Goal: Task Accomplishment & Management: Manage account settings

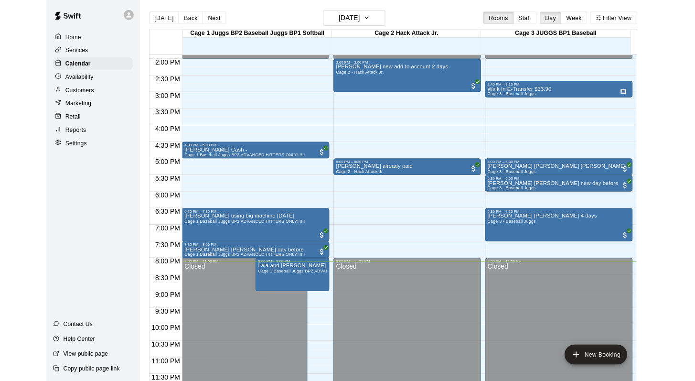
scroll to position [554, 0]
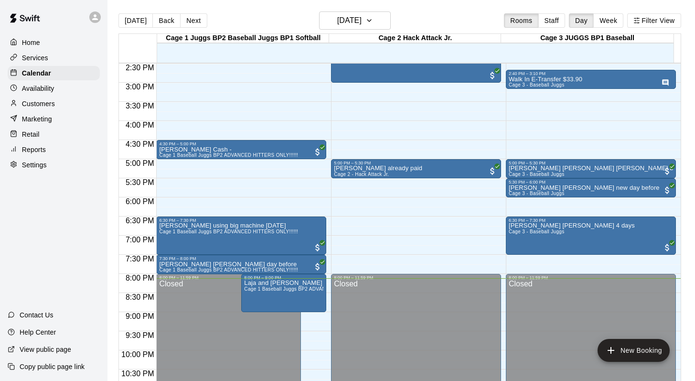
click at [38, 100] on p "Customers" at bounding box center [38, 104] width 33 height 10
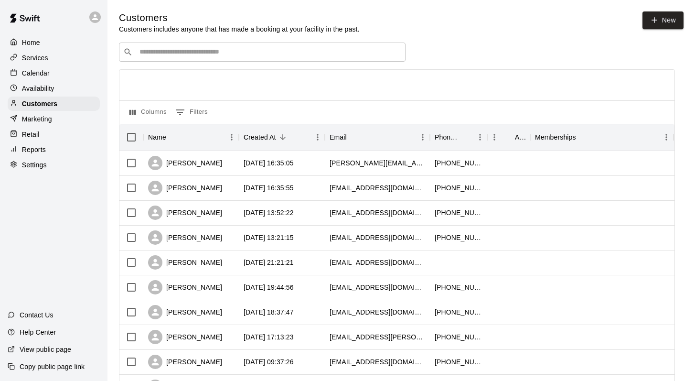
click at [170, 57] on div "​ ​" at bounding box center [262, 51] width 286 height 19
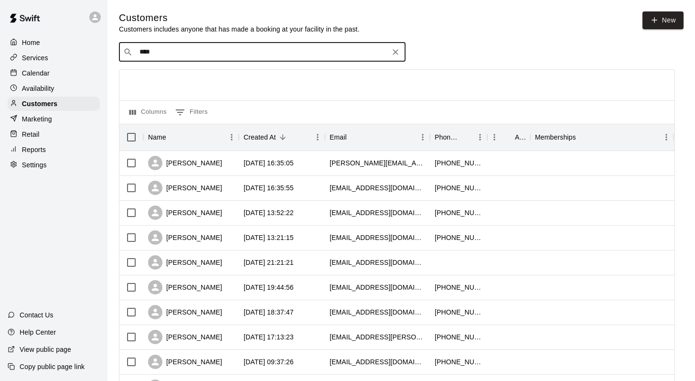
type input "*****"
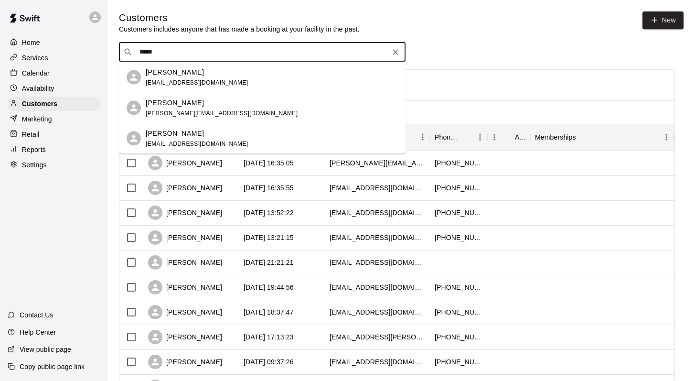
click at [183, 73] on p "[PERSON_NAME]" at bounding box center [175, 72] width 58 height 10
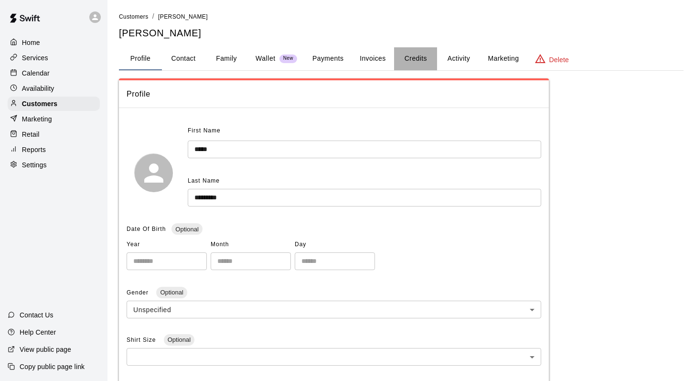
click at [327, 61] on button "Credits" at bounding box center [415, 58] width 43 height 23
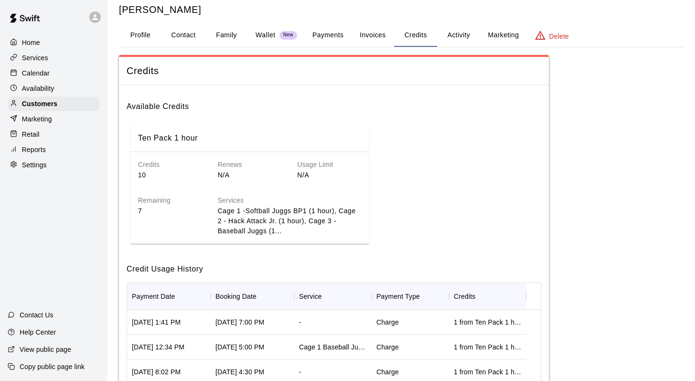
scroll to position [21, 0]
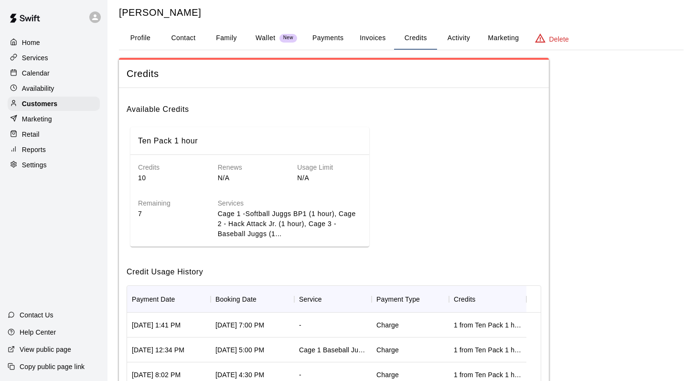
click at [327, 38] on button "Payments" at bounding box center [328, 38] width 46 height 23
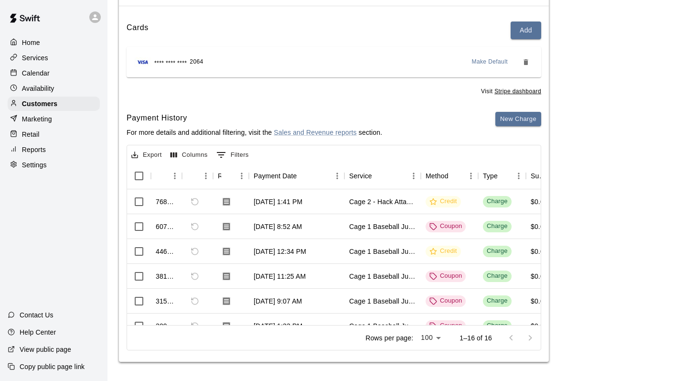
scroll to position [0, 0]
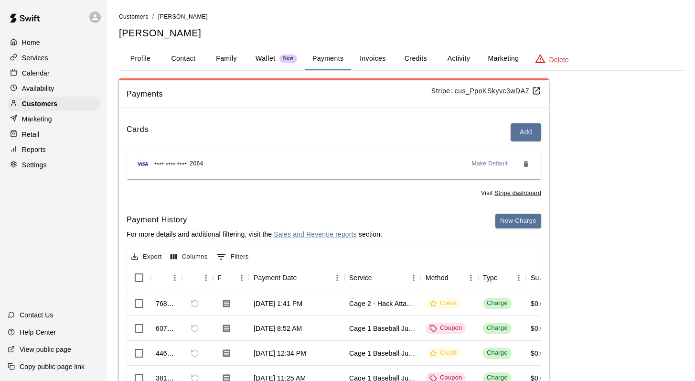
click at [327, 55] on button "Credits" at bounding box center [415, 58] width 43 height 23
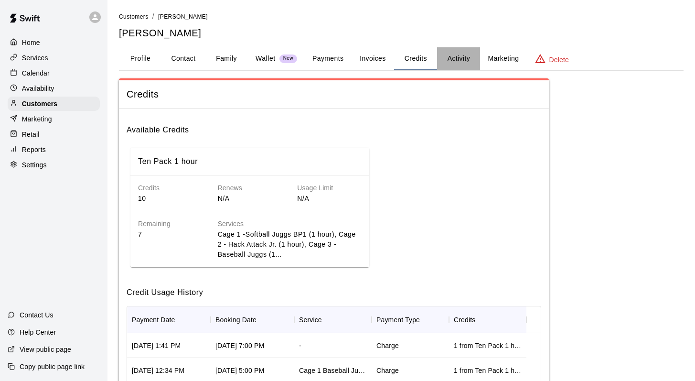
click at [327, 54] on button "Activity" at bounding box center [458, 58] width 43 height 23
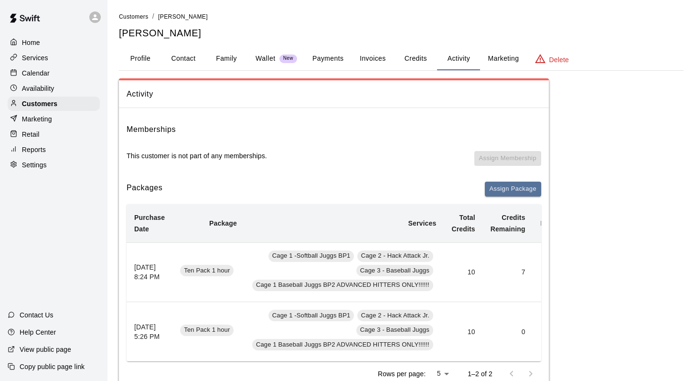
click at [327, 58] on button "Marketing" at bounding box center [503, 58] width 46 height 23
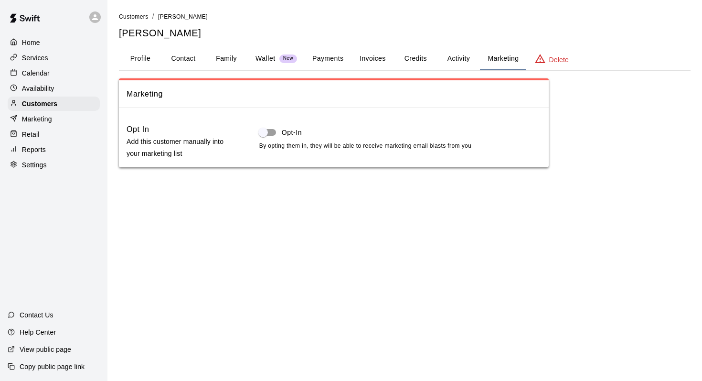
click at [327, 61] on button "Payments" at bounding box center [328, 58] width 46 height 23
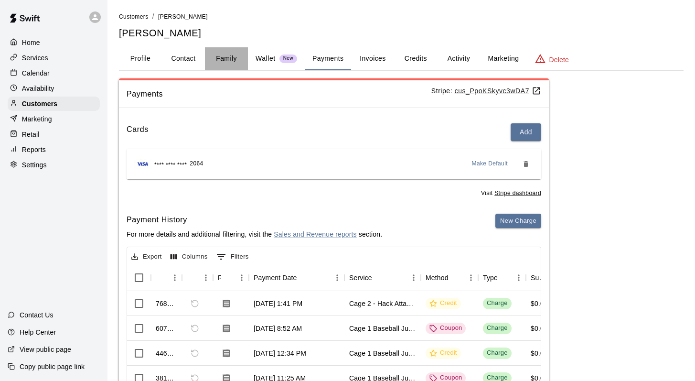
click at [222, 56] on button "Family" at bounding box center [226, 58] width 43 height 23
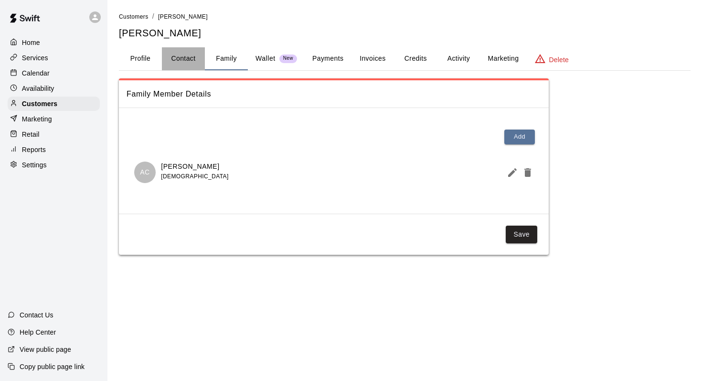
click at [180, 56] on button "Contact" at bounding box center [183, 58] width 43 height 23
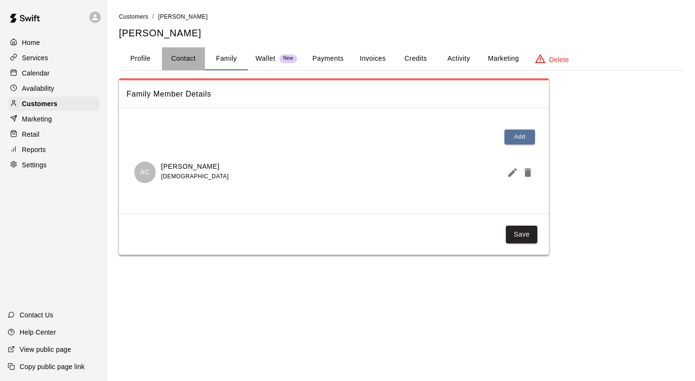
select select "**"
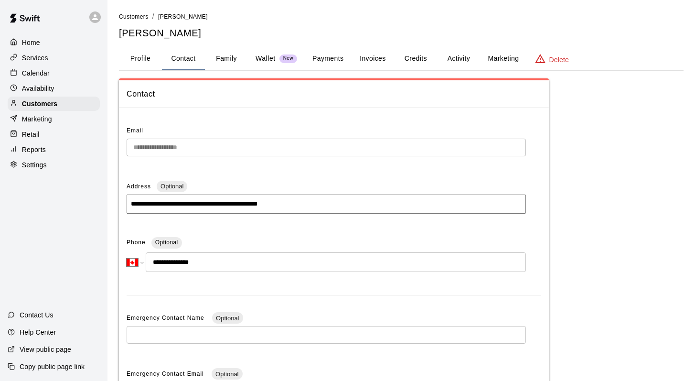
click at [327, 57] on button "Activity" at bounding box center [458, 58] width 43 height 23
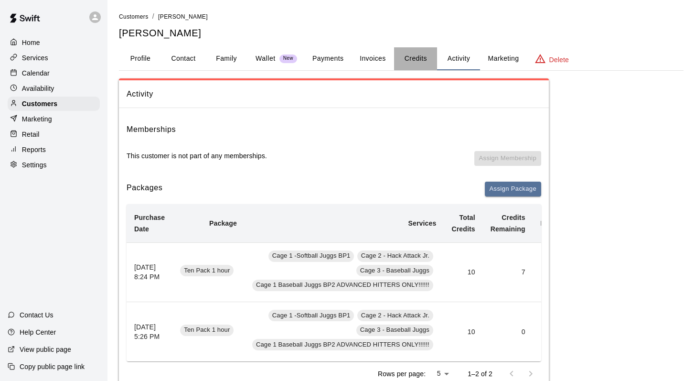
click at [327, 59] on button "Credits" at bounding box center [415, 58] width 43 height 23
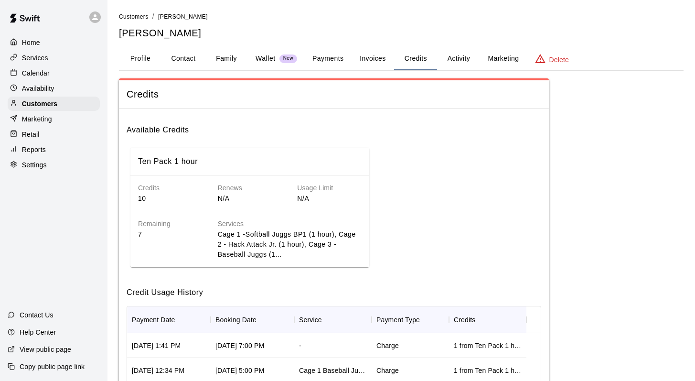
click at [327, 60] on button "Activity" at bounding box center [458, 58] width 43 height 23
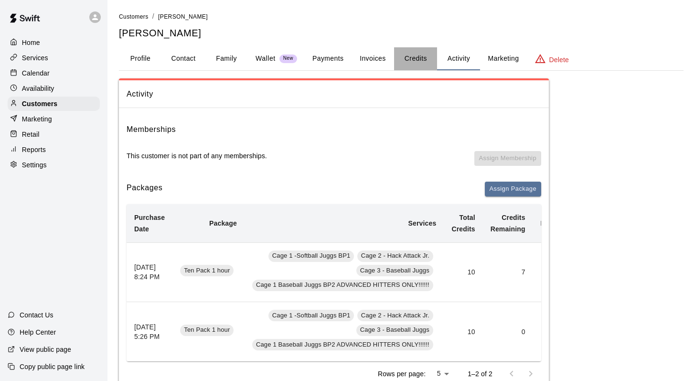
click at [327, 56] on button "Credits" at bounding box center [415, 58] width 43 height 23
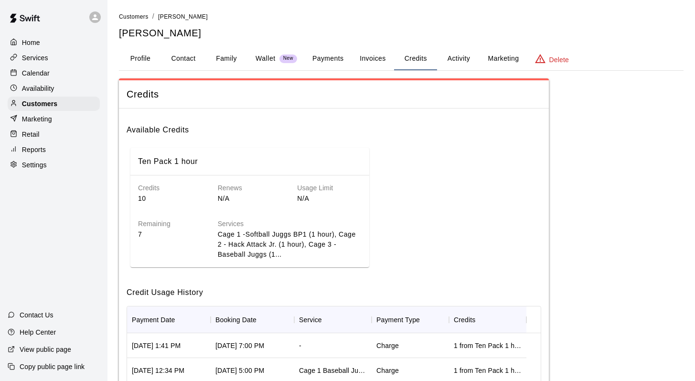
click at [327, 63] on button "Activity" at bounding box center [458, 58] width 43 height 23
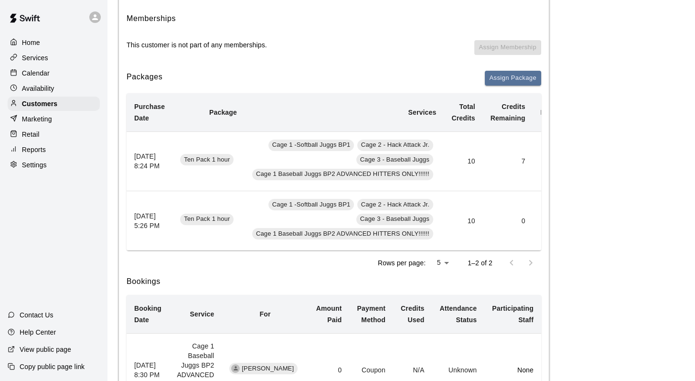
scroll to position [108, 0]
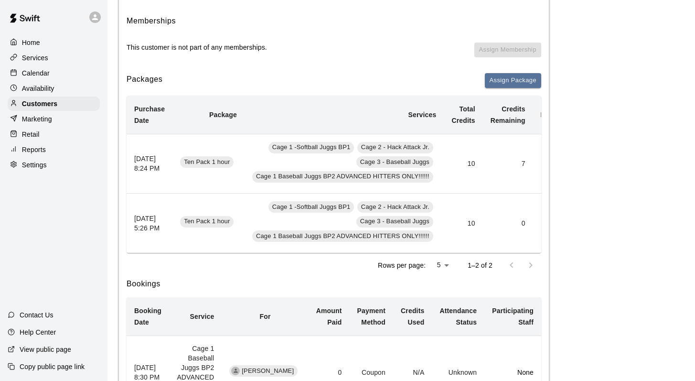
click at [327, 151] on td "10" at bounding box center [463, 164] width 39 height 60
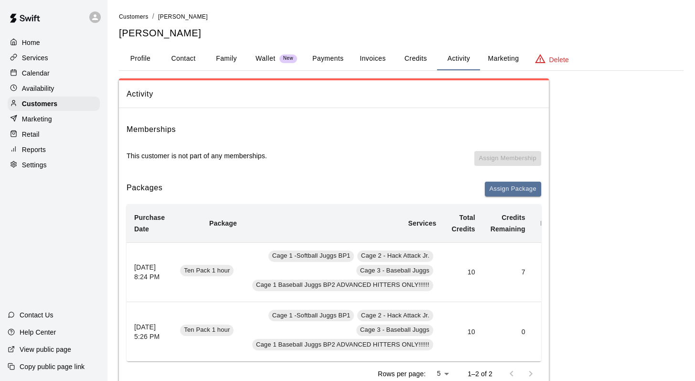
click at [326, 53] on button "Payments" at bounding box center [328, 58] width 46 height 23
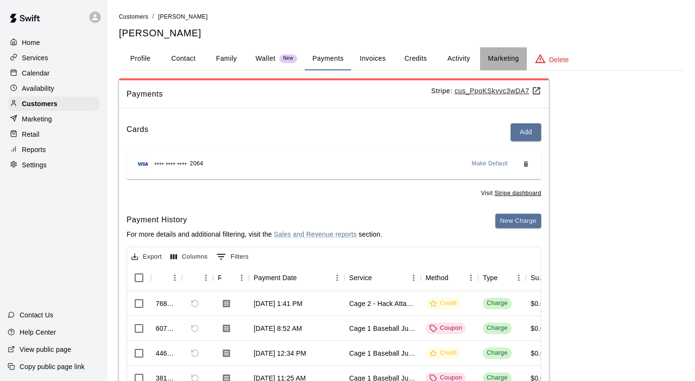
click at [327, 58] on button "Marketing" at bounding box center [503, 58] width 46 height 23
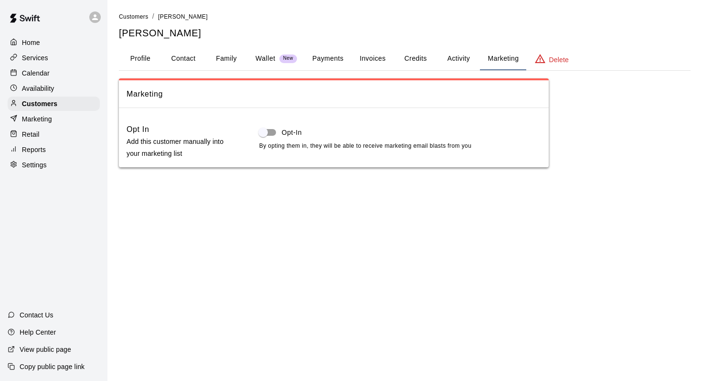
click at [325, 60] on button "Payments" at bounding box center [328, 58] width 46 height 23
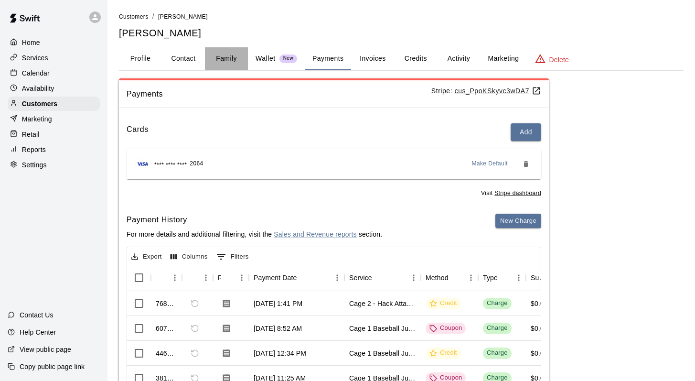
click at [221, 57] on button "Family" at bounding box center [226, 58] width 43 height 23
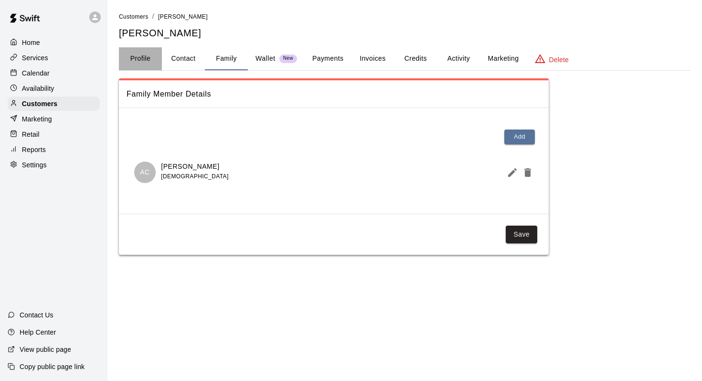
click at [132, 55] on button "Profile" at bounding box center [140, 58] width 43 height 23
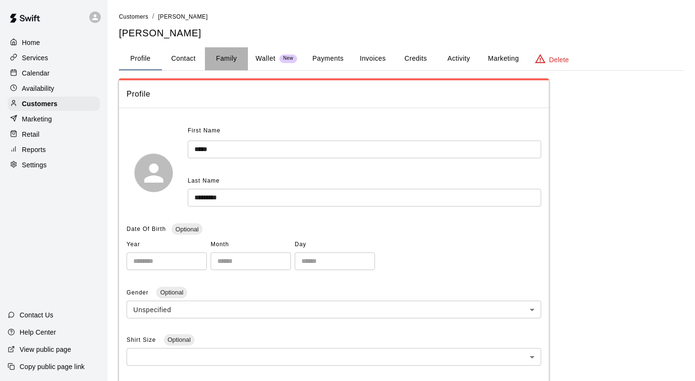
click at [226, 54] on button "Family" at bounding box center [226, 58] width 43 height 23
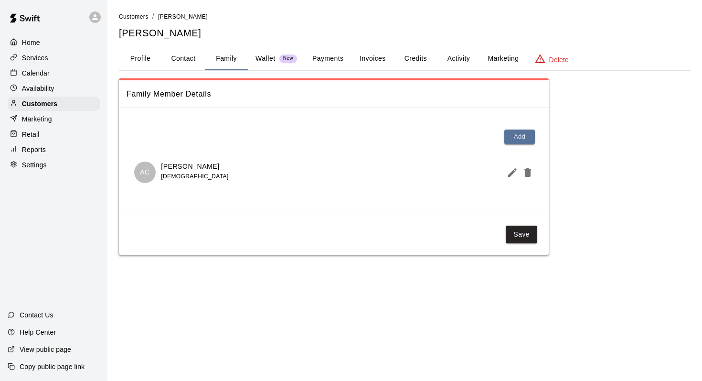
click at [327, 63] on button "Payments" at bounding box center [328, 58] width 46 height 23
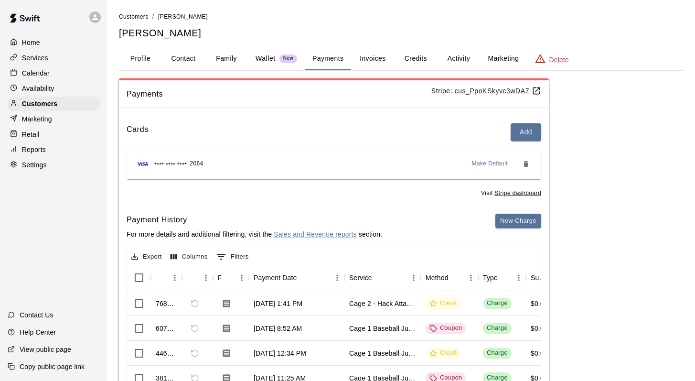
click at [327, 59] on button "Invoices" at bounding box center [372, 58] width 43 height 23
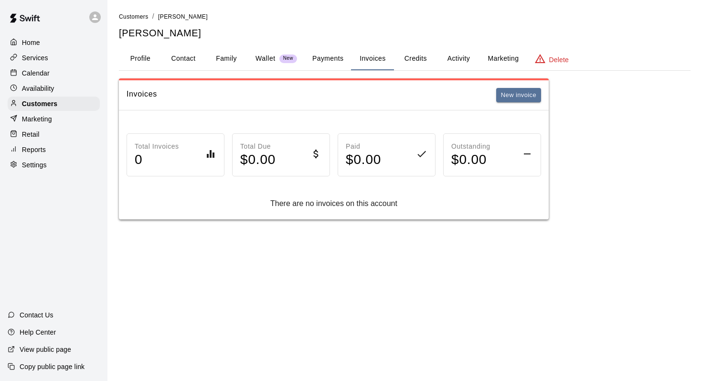
click at [327, 54] on button "Credits" at bounding box center [415, 58] width 43 height 23
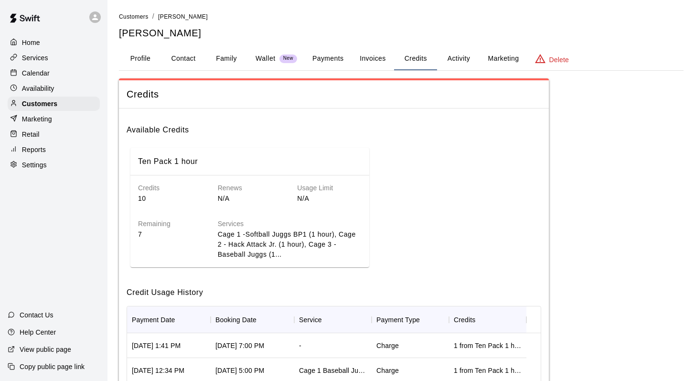
click at [327, 57] on button "Activity" at bounding box center [458, 58] width 43 height 23
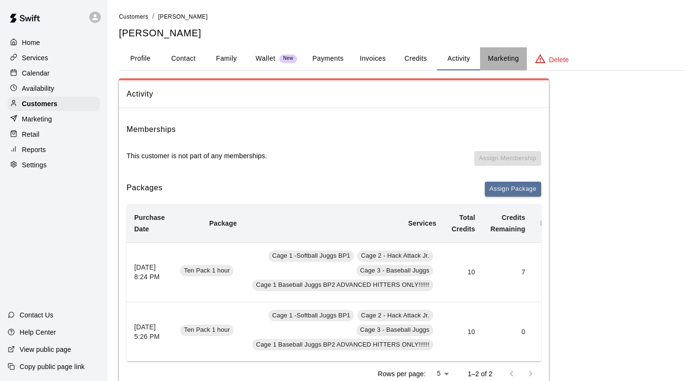
click at [327, 59] on button "Marketing" at bounding box center [503, 58] width 46 height 23
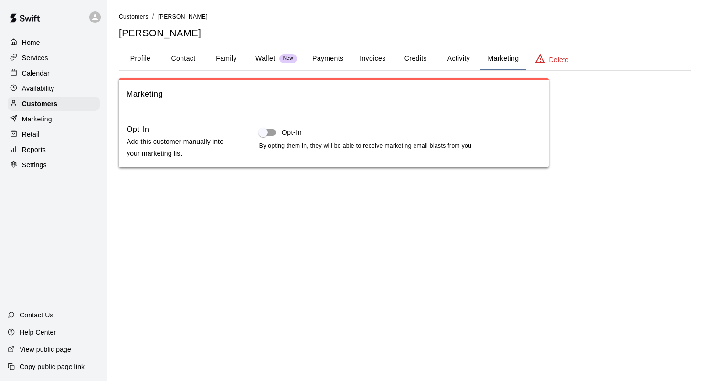
click at [327, 54] on button "Activity" at bounding box center [458, 58] width 43 height 23
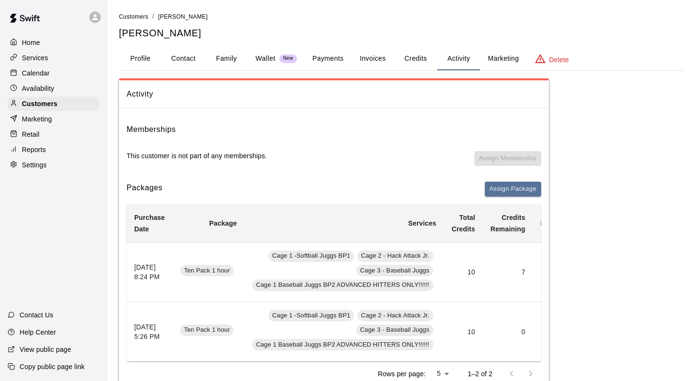
click at [327, 58] on button "Credits" at bounding box center [415, 58] width 43 height 23
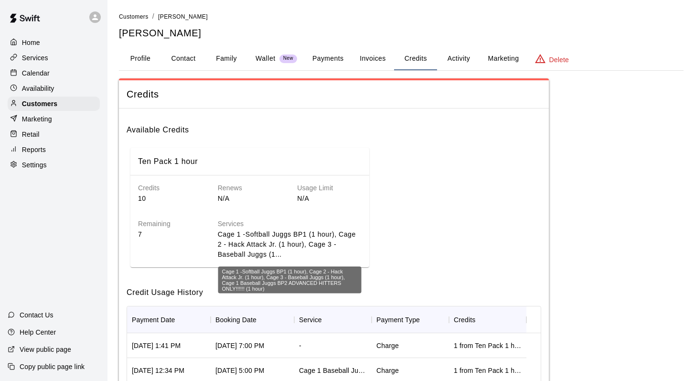
click at [236, 245] on p "Cage 1 -Softball Juggs BP1 (1 hour), Cage 2 - Hack Attack Jr. (1 hour), Cage 3 …" at bounding box center [290, 244] width 144 height 30
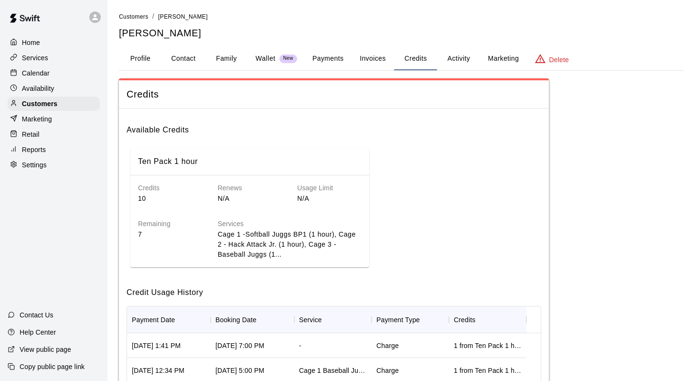
click at [318, 54] on button "Payments" at bounding box center [328, 58] width 46 height 23
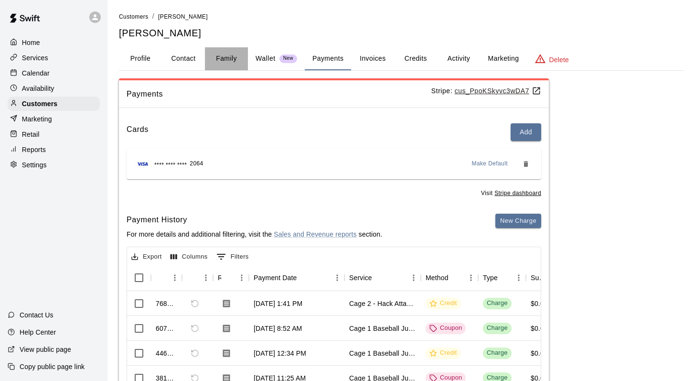
click at [224, 60] on button "Family" at bounding box center [226, 58] width 43 height 23
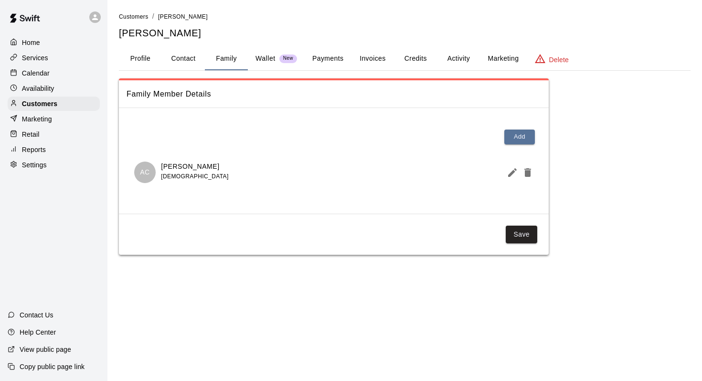
click at [186, 58] on button "Contact" at bounding box center [183, 58] width 43 height 23
select select "**"
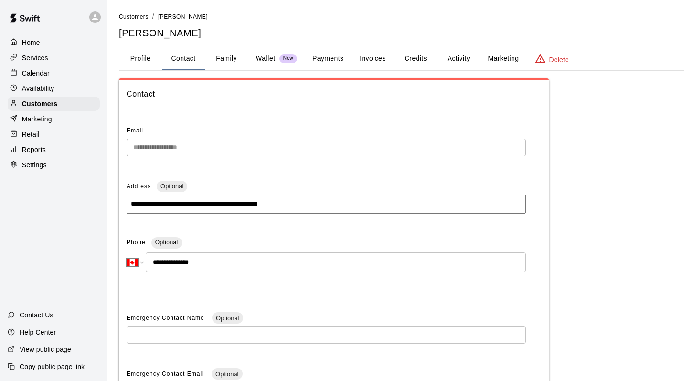
click at [136, 58] on button "Profile" at bounding box center [140, 58] width 43 height 23
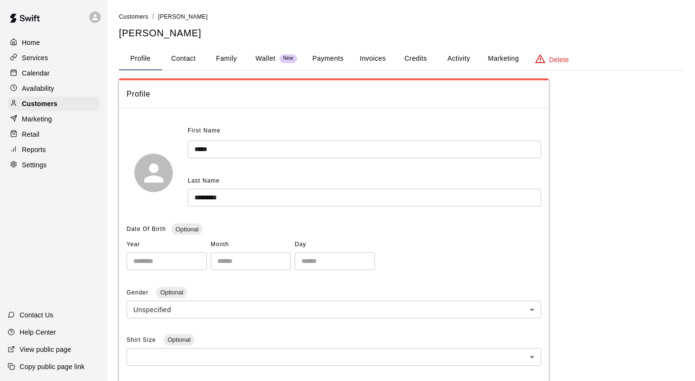
scroll to position [133, 0]
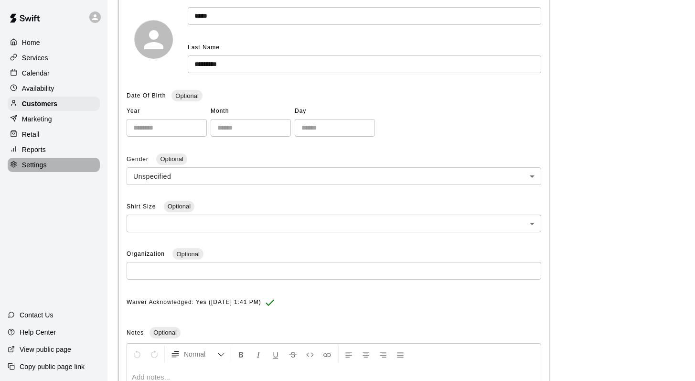
click at [43, 164] on p "Settings" at bounding box center [34, 165] width 25 height 10
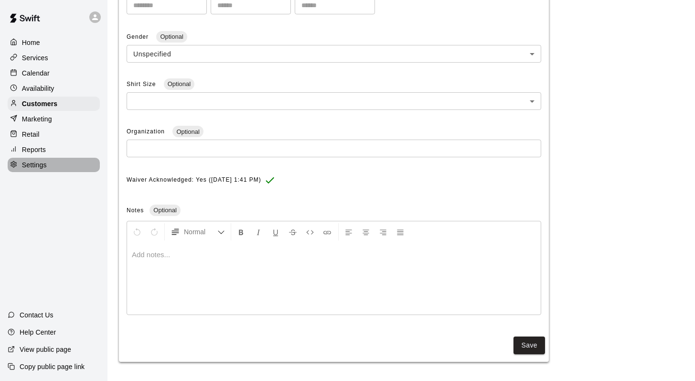
select select "**"
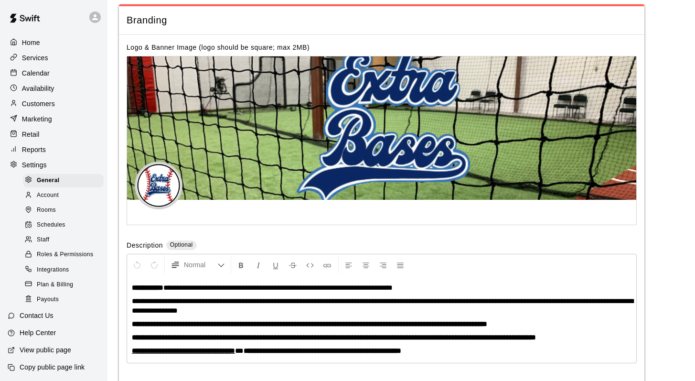
scroll to position [1987, 0]
click at [42, 118] on p "Marketing" at bounding box center [37, 119] width 30 height 10
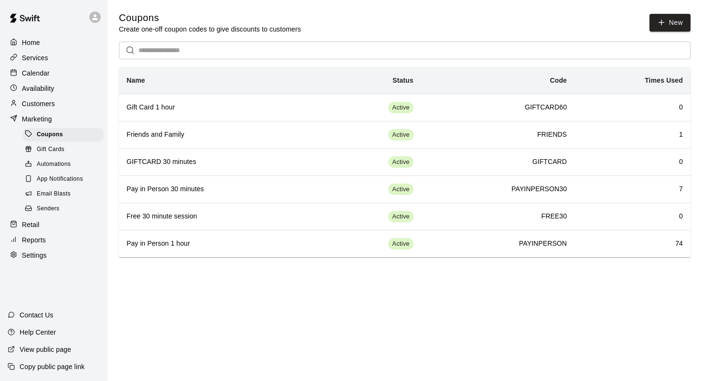
click at [35, 60] on p "Services" at bounding box center [35, 58] width 26 height 10
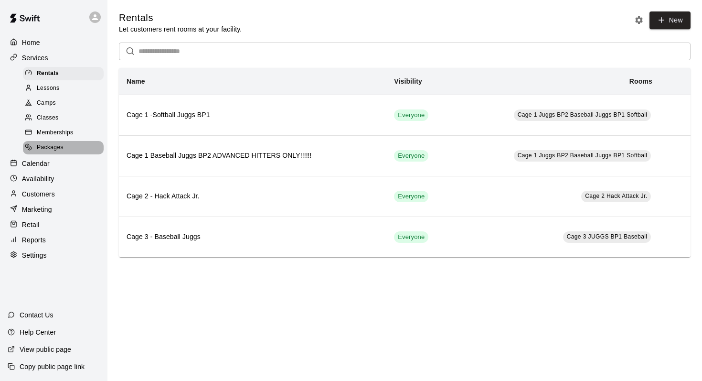
click at [45, 144] on span "Packages" at bounding box center [50, 148] width 27 height 10
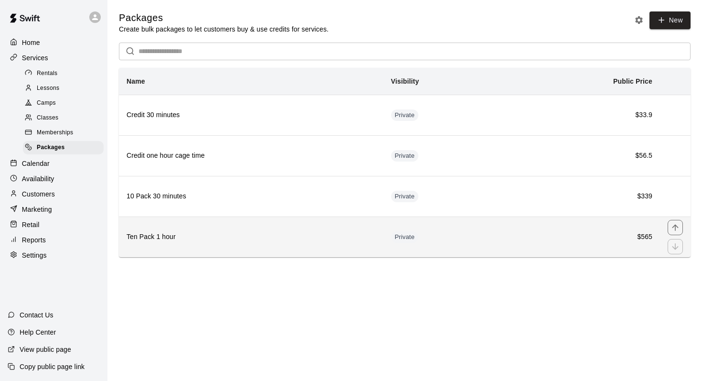
click at [172, 234] on h6 "Ten Pack 1 hour" at bounding box center [251, 237] width 249 height 11
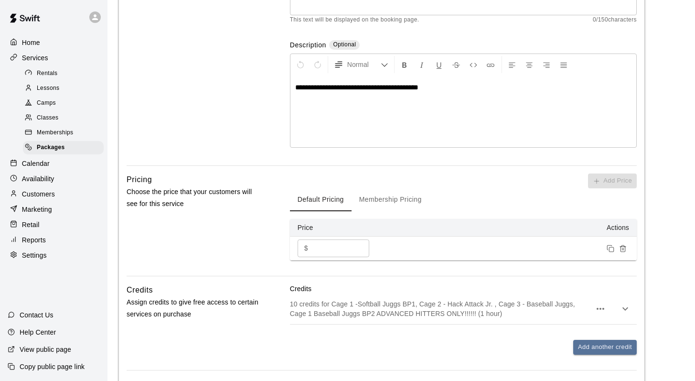
scroll to position [169, 0]
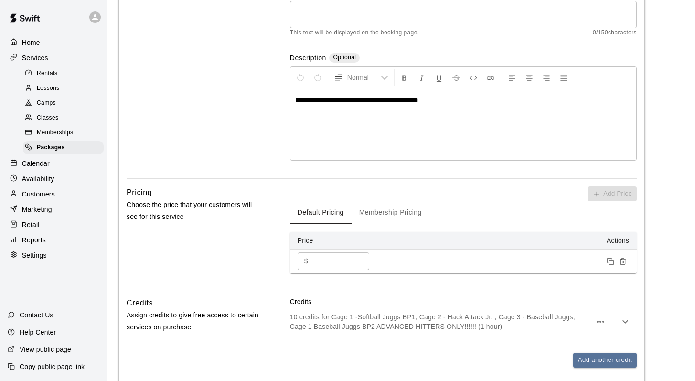
click at [326, 262] on input "***" at bounding box center [340, 261] width 57 height 18
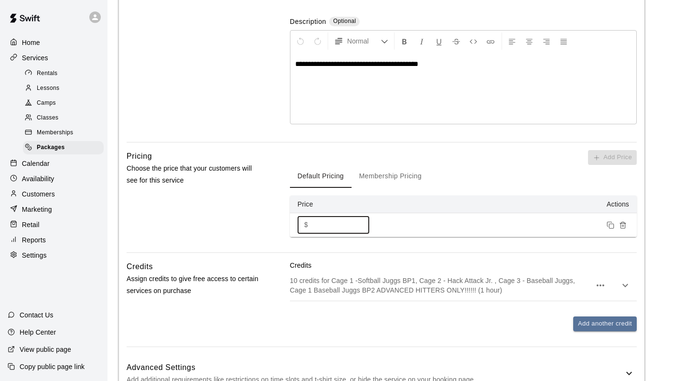
scroll to position [269, 0]
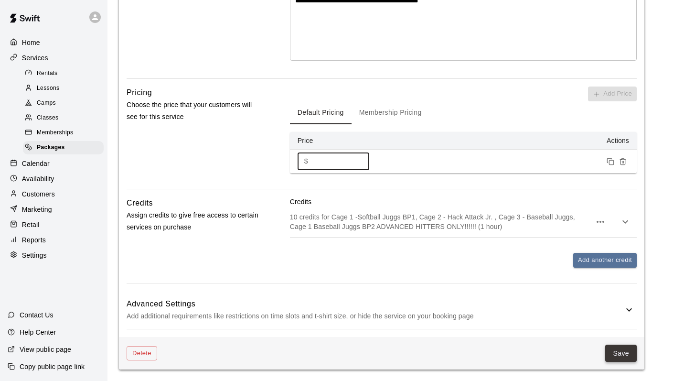
type input "******"
click at [327, 331] on button "Save" at bounding box center [621, 353] width 32 height 18
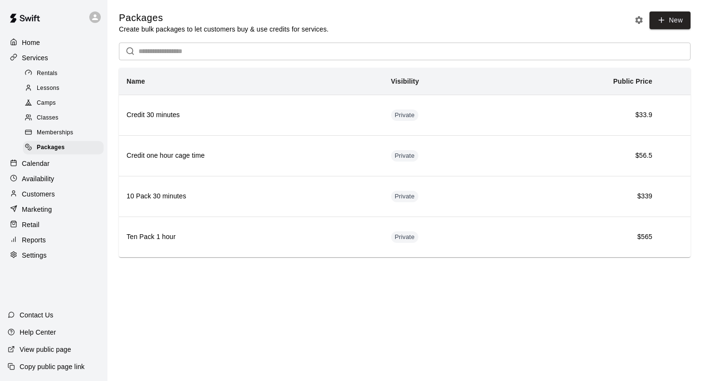
click at [327, 20] on icon "Packages settings" at bounding box center [639, 20] width 10 height 10
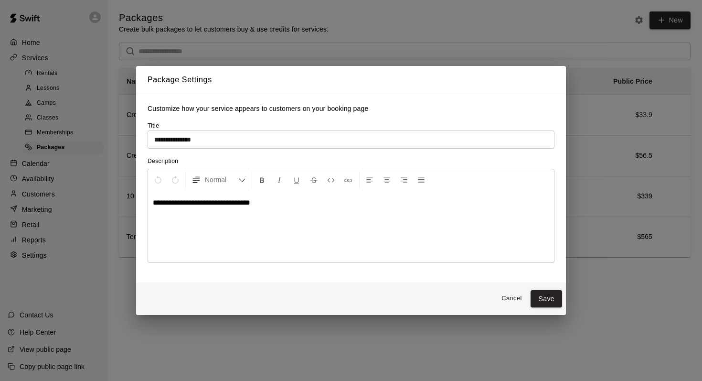
click at [327, 28] on div "**********" at bounding box center [351, 190] width 702 height 381
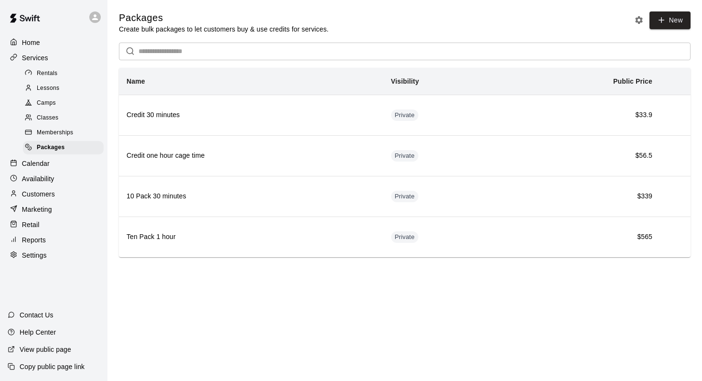
click at [55, 196] on div "Customers" at bounding box center [54, 194] width 92 height 14
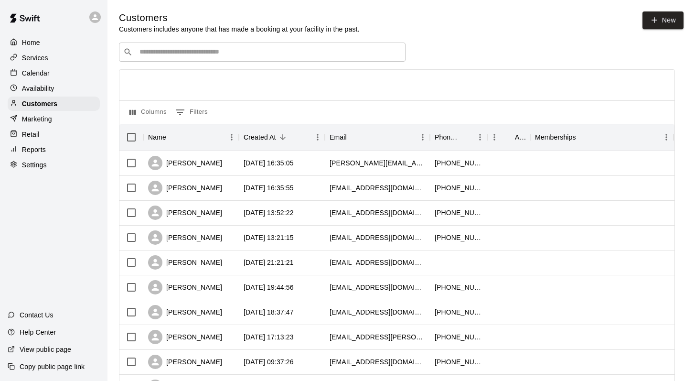
click at [157, 53] on input "Search customers by name or email" at bounding box center [269, 52] width 265 height 10
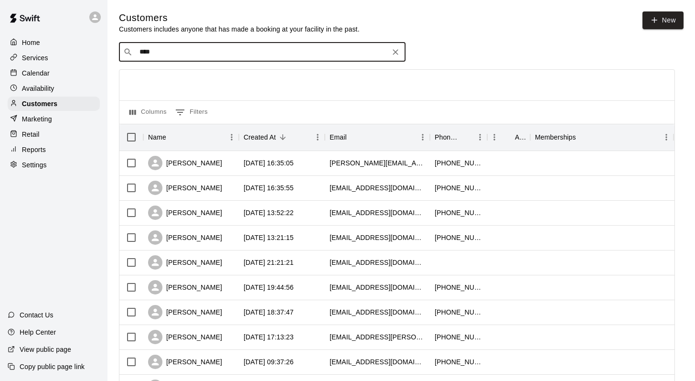
type input "*****"
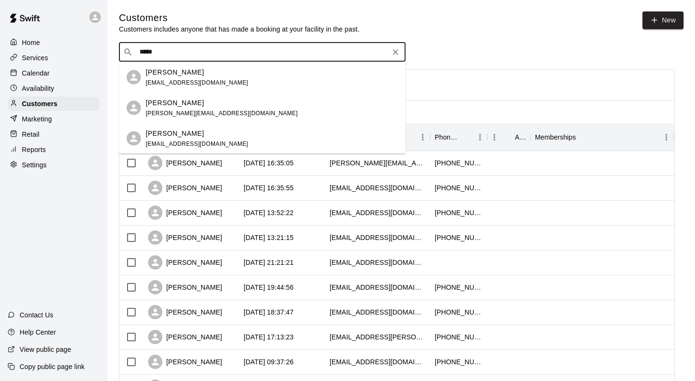
click at [166, 78] on div "[PERSON_NAME] [EMAIL_ADDRESS][DOMAIN_NAME]" at bounding box center [197, 77] width 103 height 21
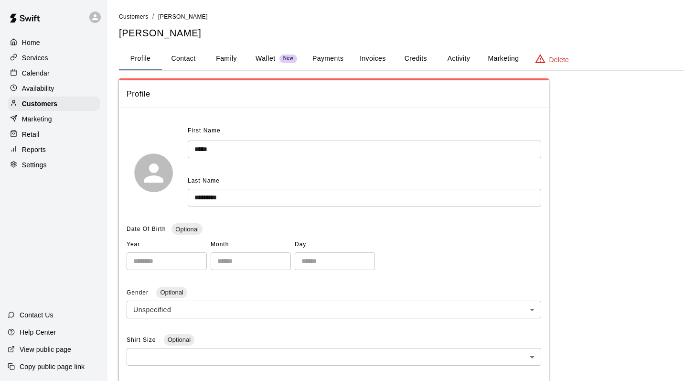
click at [271, 60] on p "Wallet" at bounding box center [265, 58] width 20 height 10
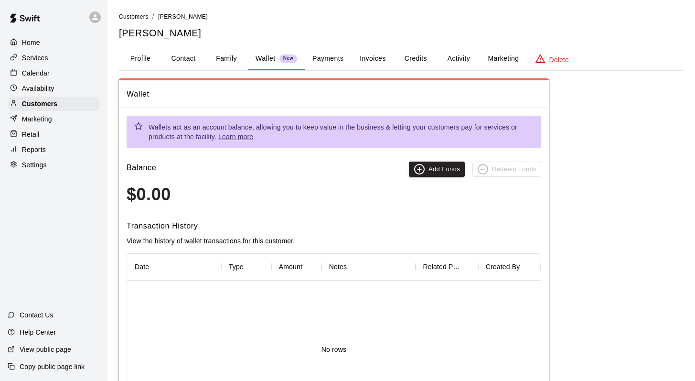
click at [226, 59] on button "Family" at bounding box center [226, 58] width 43 height 23
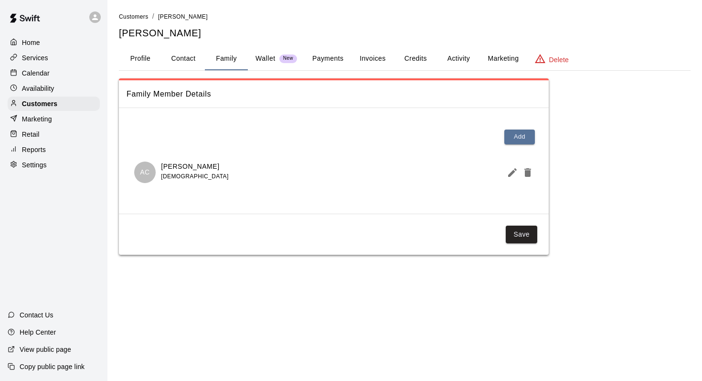
click at [327, 58] on button "Payments" at bounding box center [328, 58] width 46 height 23
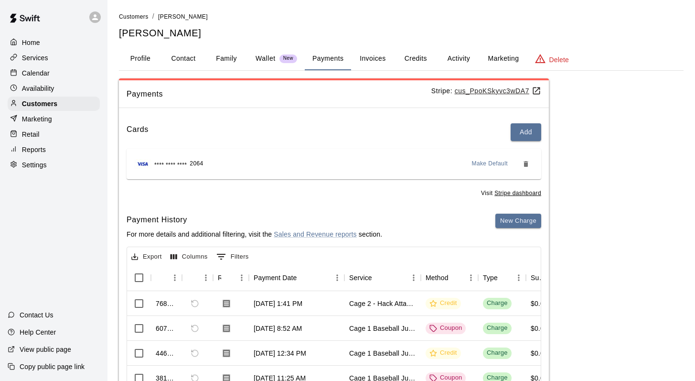
click at [327, 54] on button "Invoices" at bounding box center [372, 58] width 43 height 23
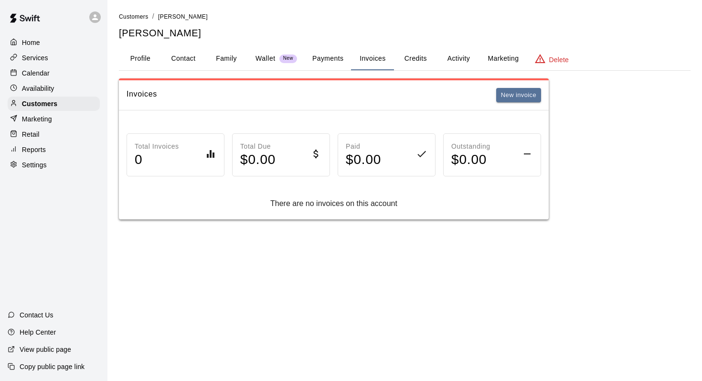
click at [327, 59] on button "Credits" at bounding box center [415, 58] width 43 height 23
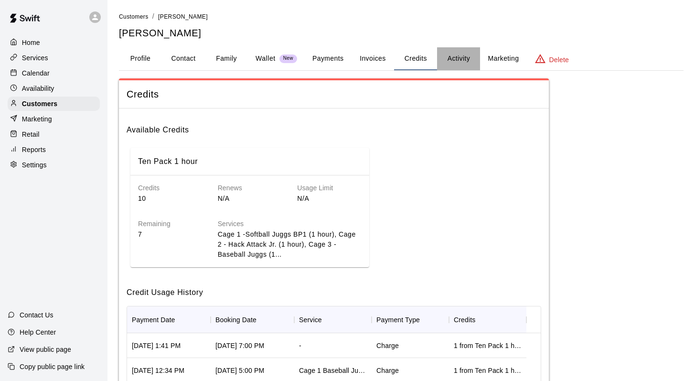
click at [327, 55] on button "Activity" at bounding box center [458, 58] width 43 height 23
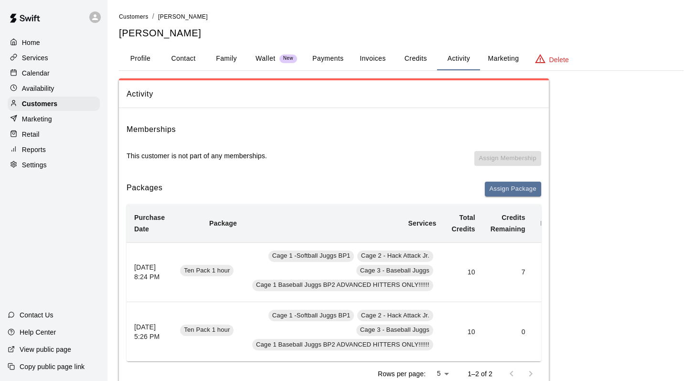
click at [327, 59] on button "Marketing" at bounding box center [503, 58] width 46 height 23
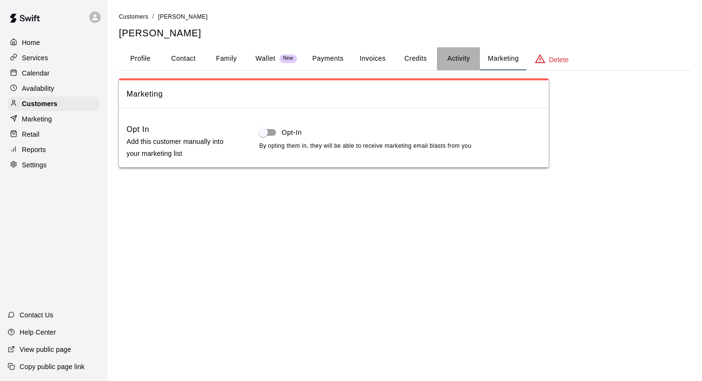
click at [327, 58] on button "Activity" at bounding box center [458, 58] width 43 height 23
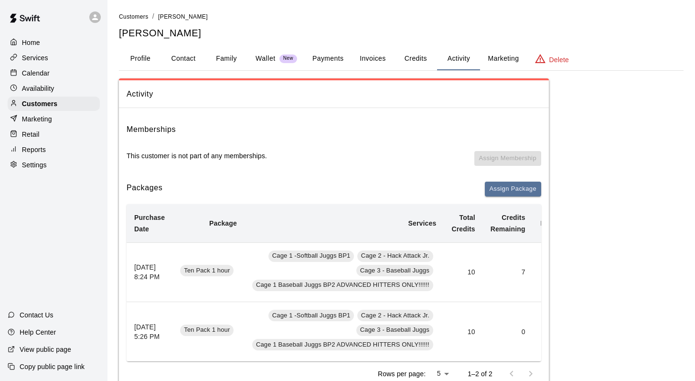
click at [327, 56] on button "Credits" at bounding box center [415, 58] width 43 height 23
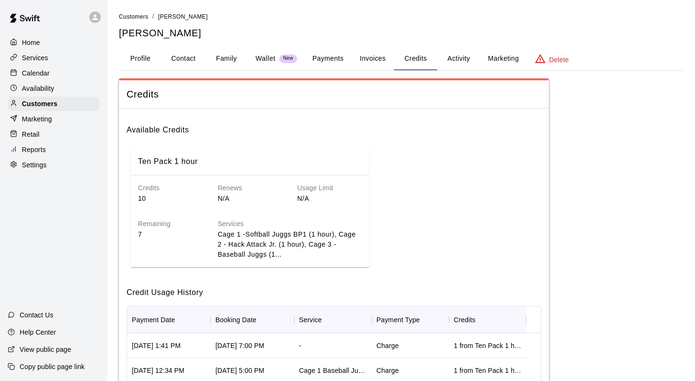
click at [142, 195] on p "10" at bounding box center [170, 198] width 64 height 10
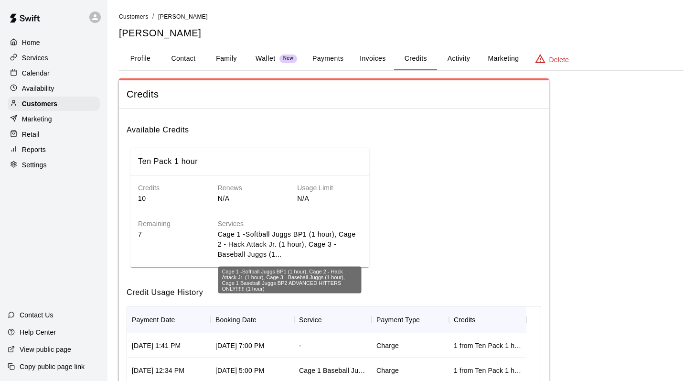
click at [306, 253] on p "Cage 1 -Softball Juggs BP1 (1 hour), Cage 2 - Hack Attack Jr. (1 hour), Cage 3 …" at bounding box center [290, 244] width 144 height 30
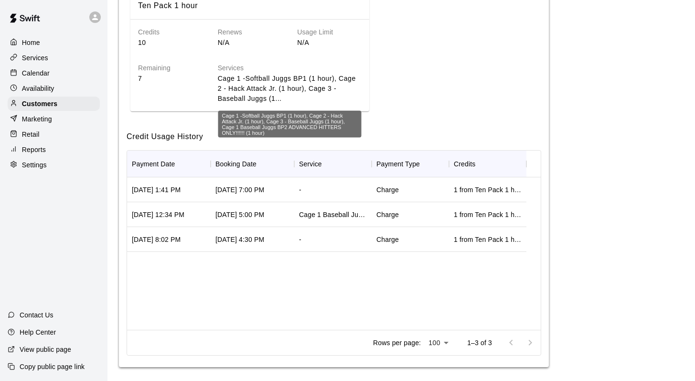
scroll to position [157, 0]
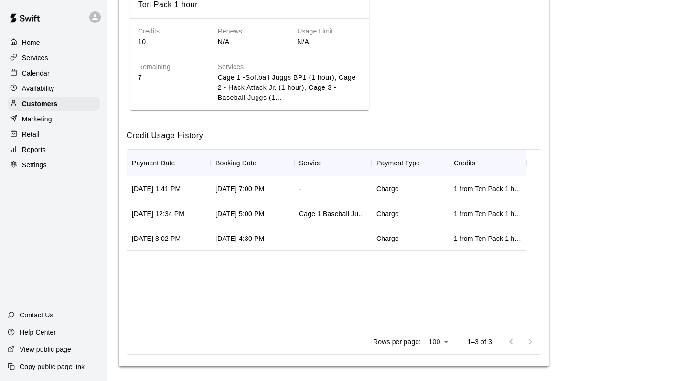
click at [264, 189] on div "[DATE] 7:00 PM" at bounding box center [239, 189] width 49 height 10
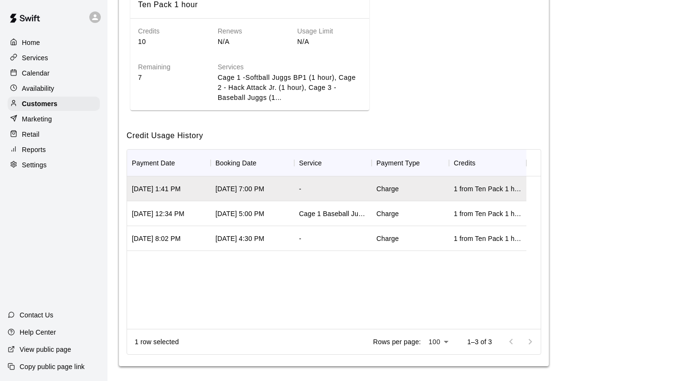
click at [264, 189] on div "[DATE] 7:00 PM" at bounding box center [239, 189] width 49 height 10
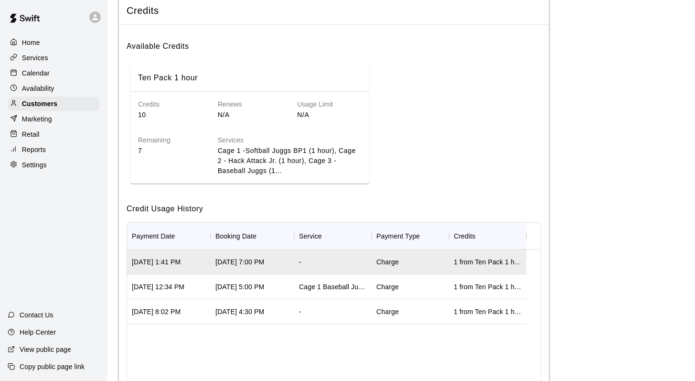
scroll to position [67, 0]
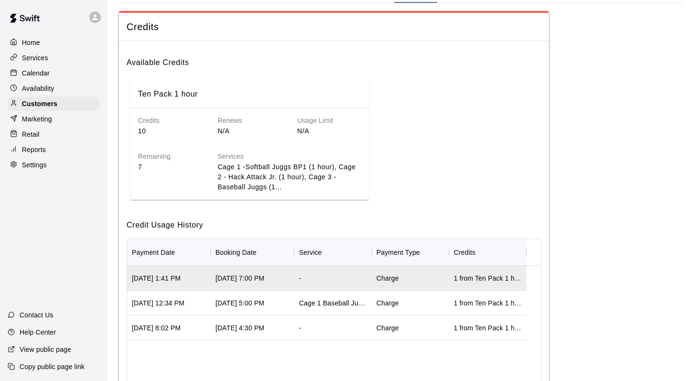
click at [155, 157] on h6 "Remaining" at bounding box center [170, 156] width 64 height 11
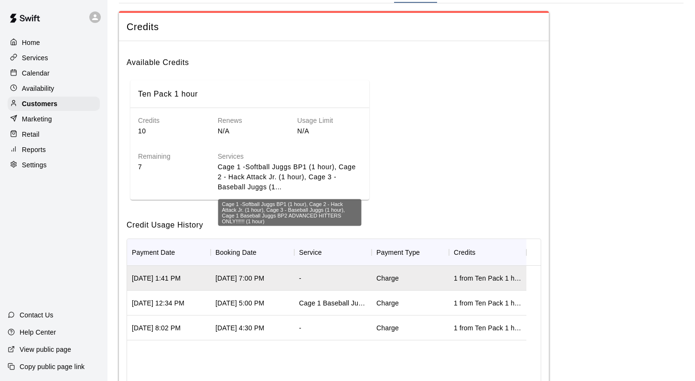
click at [248, 187] on p "Cage 1 -Softball Juggs BP1 (1 hour), Cage 2 - Hack Attack Jr. (1 hour), Cage 3 …" at bounding box center [290, 177] width 144 height 30
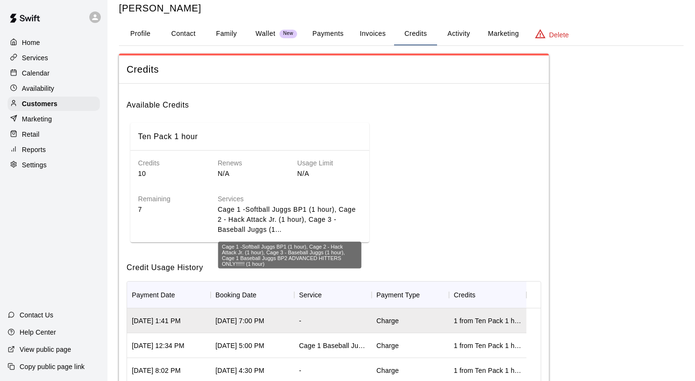
scroll to position [0, 0]
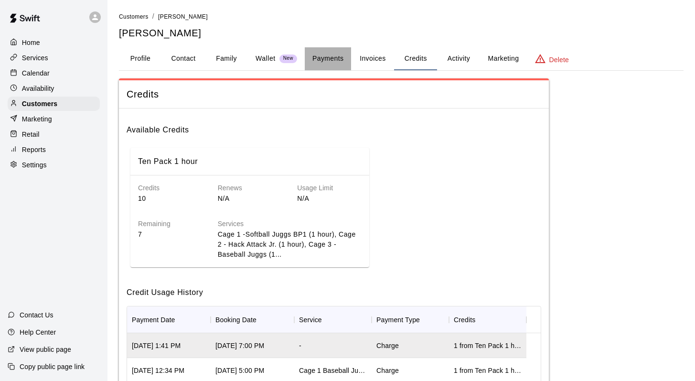
click at [326, 56] on button "Payments" at bounding box center [328, 58] width 46 height 23
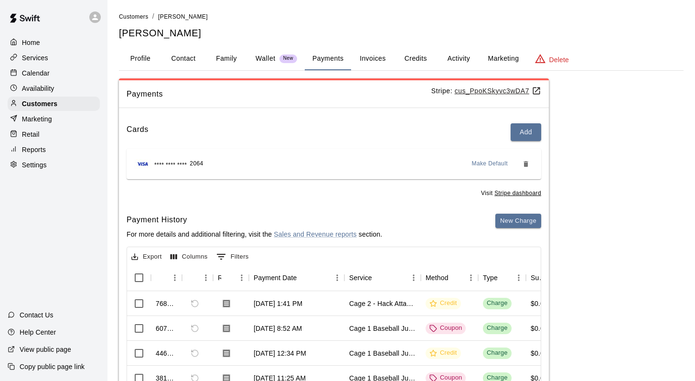
click at [319, 64] on button "Payments" at bounding box center [328, 58] width 46 height 23
click at [327, 60] on button "Invoices" at bounding box center [372, 58] width 43 height 23
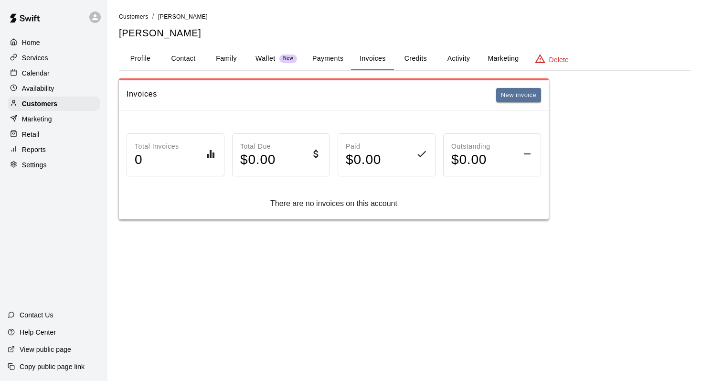
click at [327, 53] on button "Credits" at bounding box center [415, 58] width 43 height 23
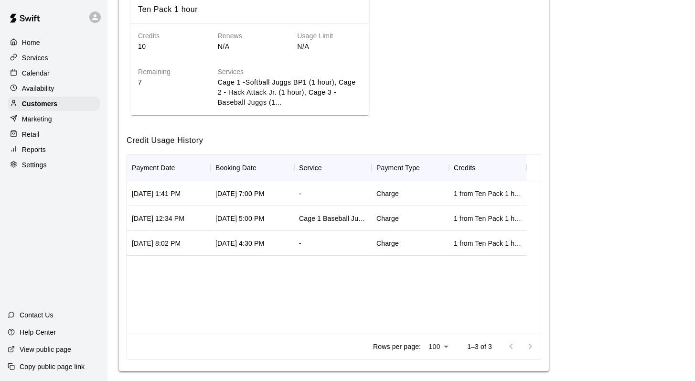
scroll to position [161, 0]
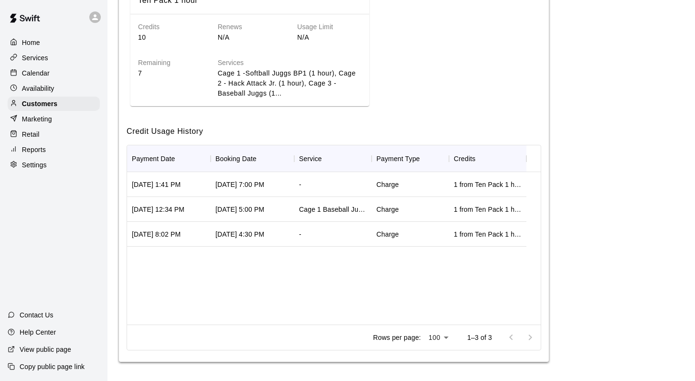
click at [217, 191] on div "[DATE] 7:00 PM" at bounding box center [253, 184] width 84 height 25
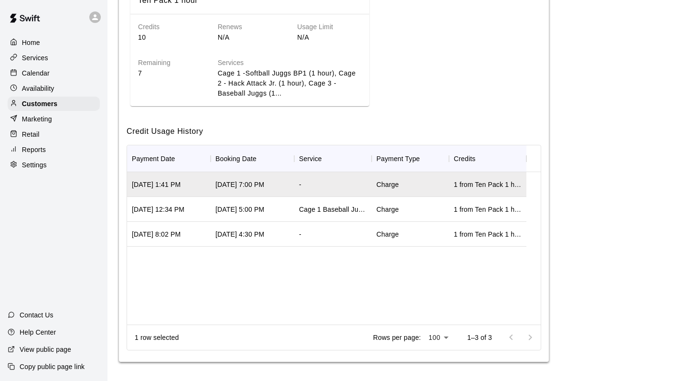
click at [217, 191] on div "[DATE] 7:00 PM" at bounding box center [253, 184] width 84 height 25
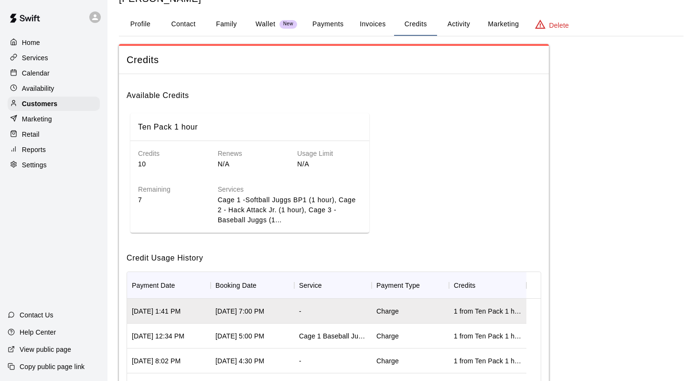
scroll to position [0, 0]
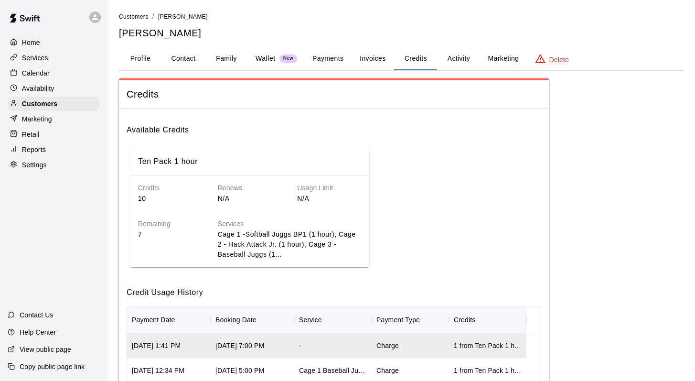
click at [327, 56] on button "Activity" at bounding box center [458, 58] width 43 height 23
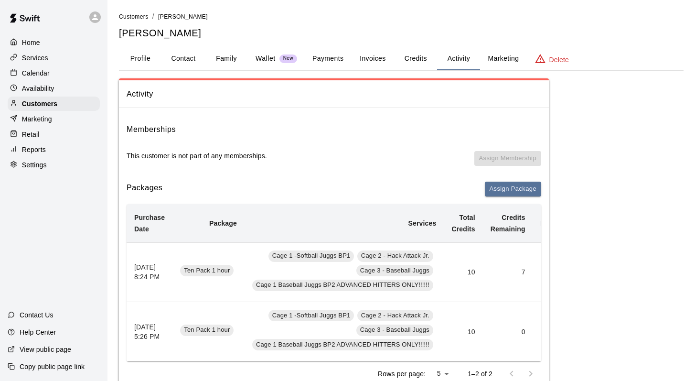
click at [327, 269] on td "10" at bounding box center [463, 272] width 39 height 60
click at [327, 275] on td "7" at bounding box center [508, 272] width 50 height 60
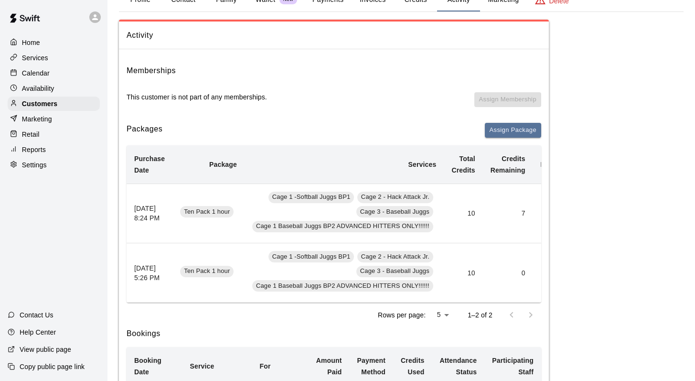
scroll to position [75, 0]
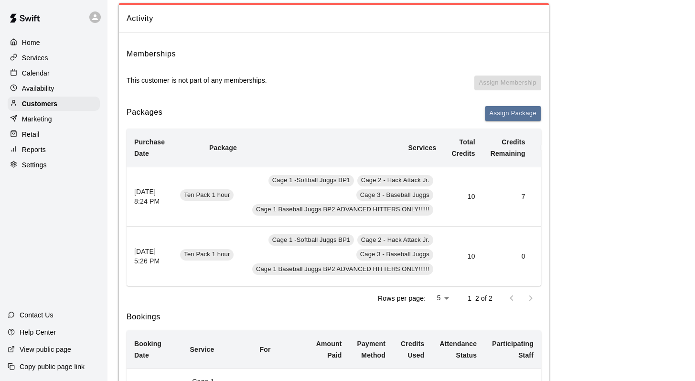
click at [327, 307] on div at bounding box center [521, 297] width 38 height 19
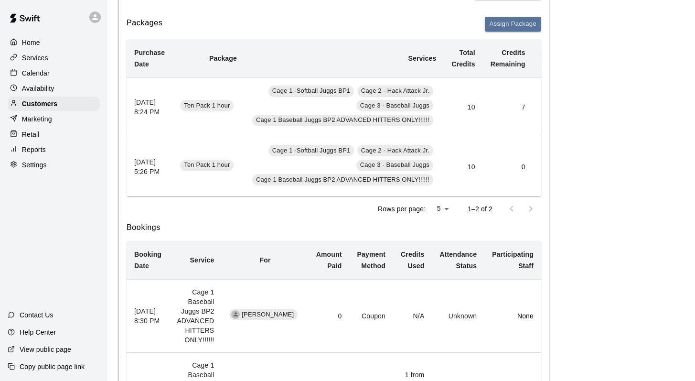
scroll to position [203, 0]
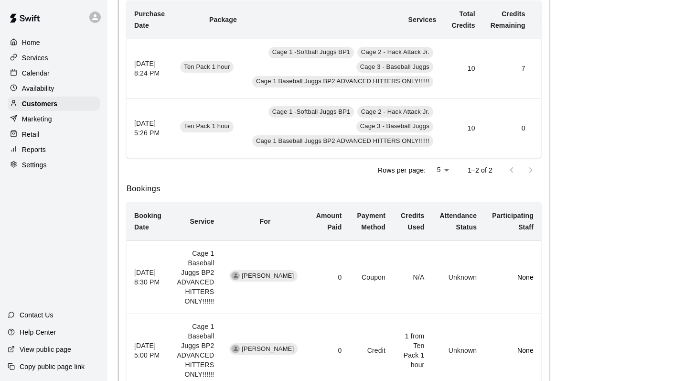
click at [327, 308] on td "None" at bounding box center [512, 277] width 57 height 73
click at [293, 280] on span "[PERSON_NAME]" at bounding box center [268, 275] width 60 height 9
click at [327, 284] on td "0" at bounding box center [328, 277] width 41 height 73
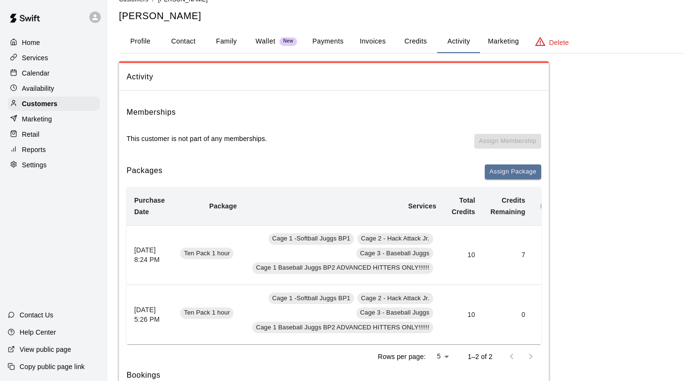
scroll to position [0, 0]
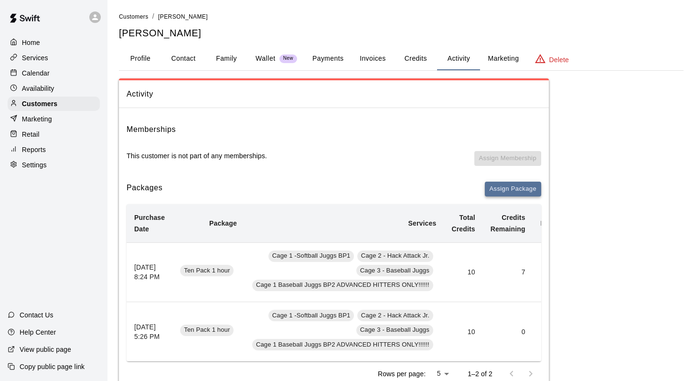
click at [327, 184] on button "Assign Package" at bounding box center [513, 188] width 56 height 15
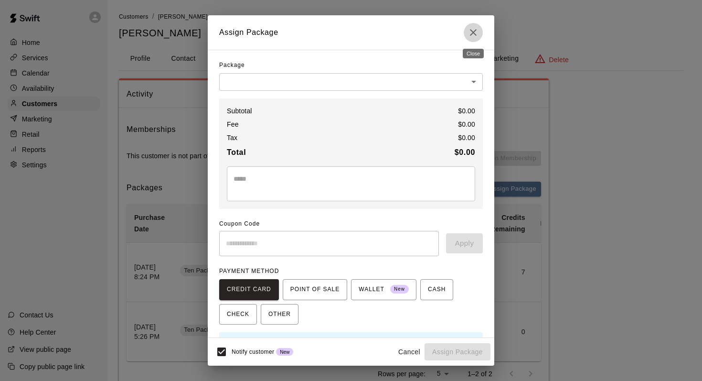
click at [327, 26] on button "Close" at bounding box center [473, 32] width 19 height 19
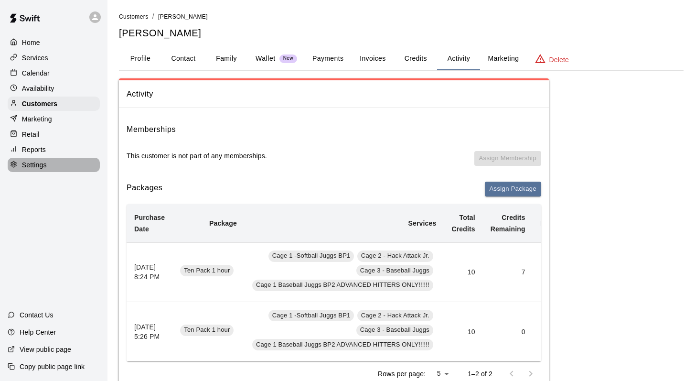
click at [54, 161] on div "Settings" at bounding box center [54, 165] width 92 height 14
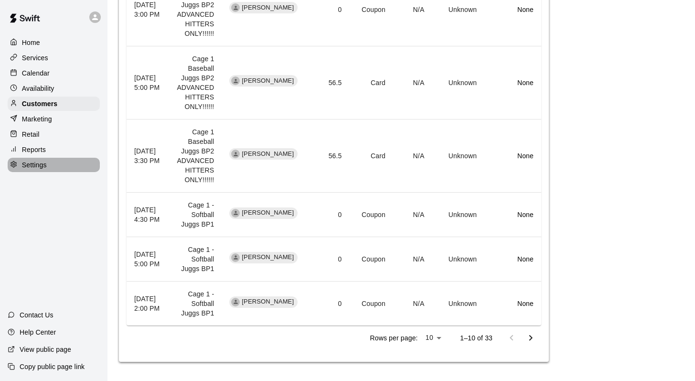
select select "**"
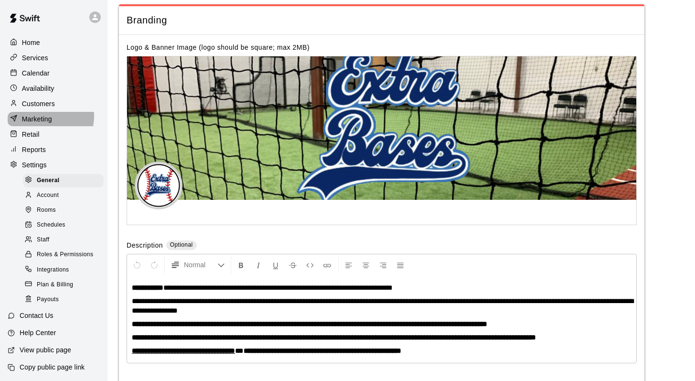
click at [40, 116] on p "Marketing" at bounding box center [37, 119] width 30 height 10
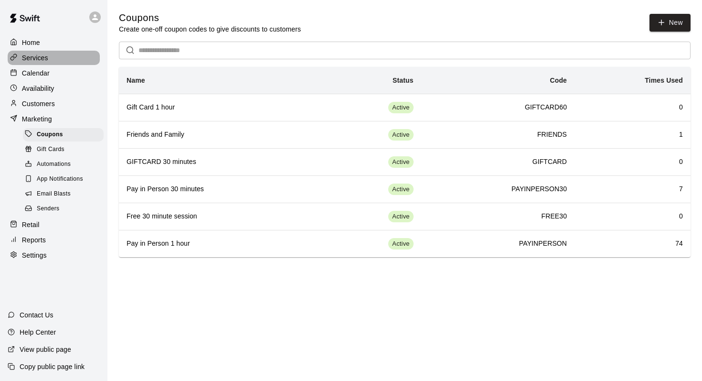
click at [35, 55] on p "Services" at bounding box center [35, 58] width 26 height 10
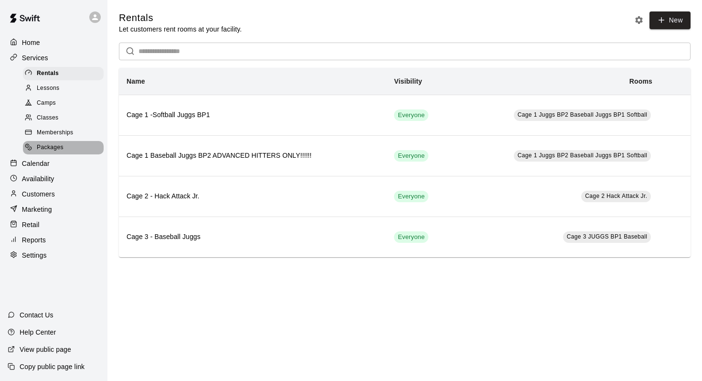
click at [45, 145] on span "Packages" at bounding box center [50, 148] width 27 height 10
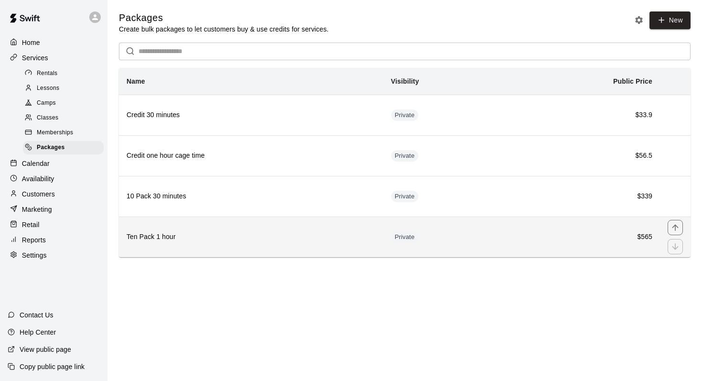
click at [145, 235] on h6 "Ten Pack 1 hour" at bounding box center [251, 237] width 249 height 11
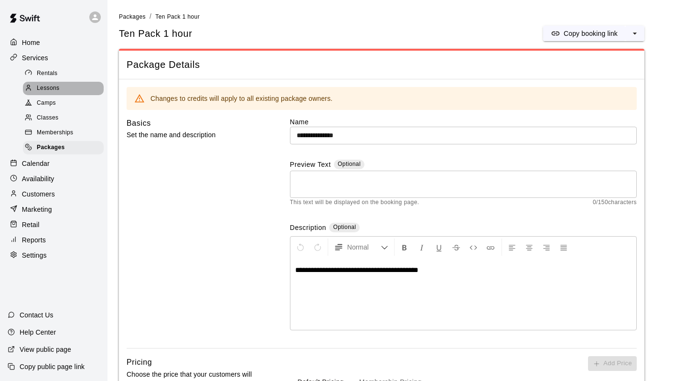
click at [48, 91] on span "Lessons" at bounding box center [48, 89] width 23 height 10
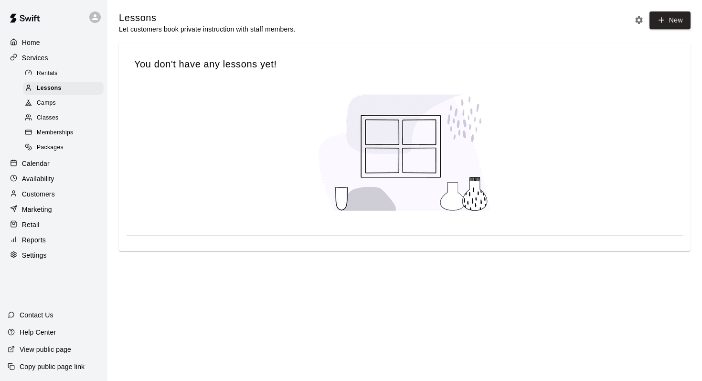
click at [50, 144] on span "Packages" at bounding box center [50, 148] width 27 height 10
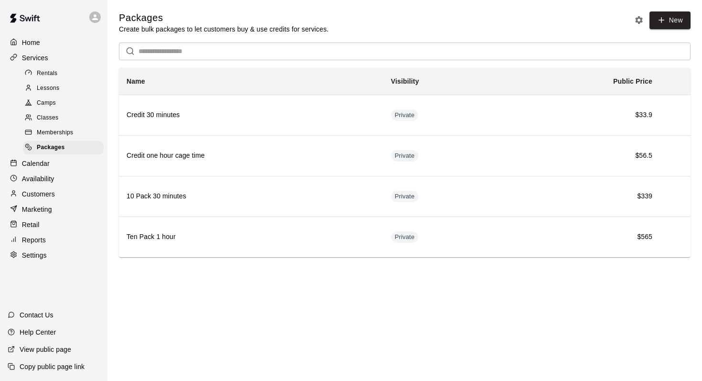
click at [37, 190] on p "Customers" at bounding box center [38, 194] width 33 height 10
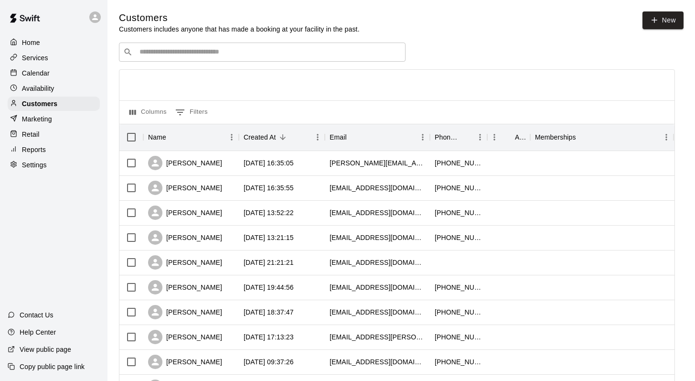
click at [148, 49] on input "Search customers by name or email" at bounding box center [269, 52] width 265 height 10
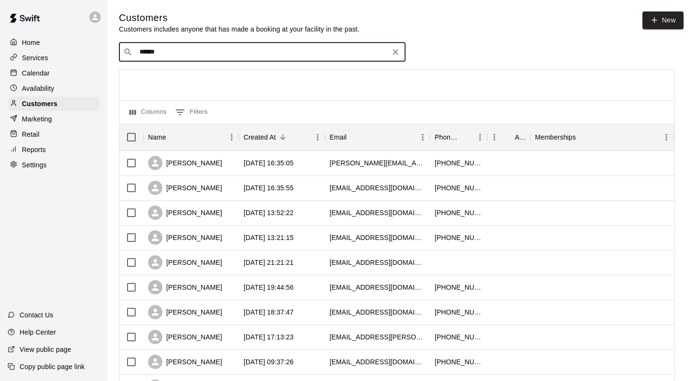
type input "*******"
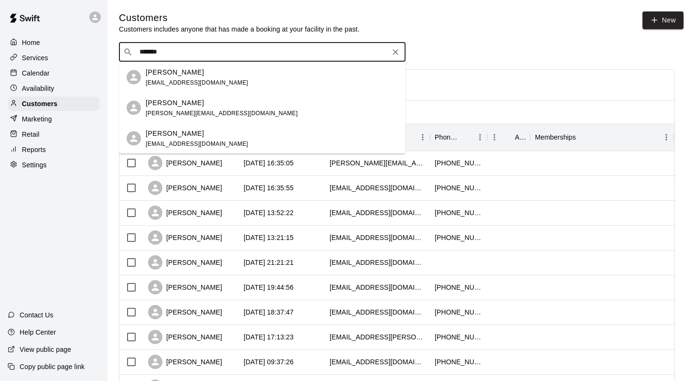
click at [159, 126] on div "[PERSON_NAME] [EMAIL_ADDRESS][DOMAIN_NAME]" at bounding box center [262, 138] width 286 height 31
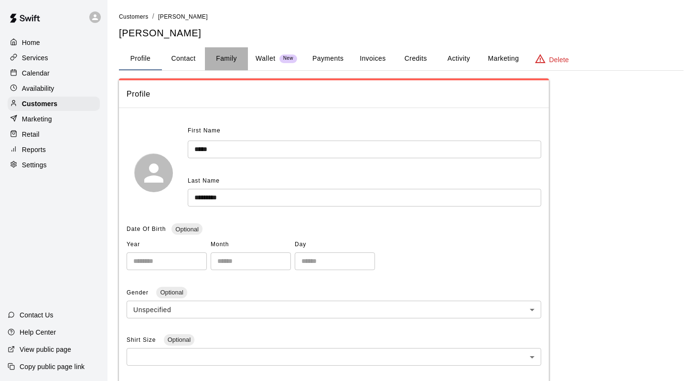
click at [220, 62] on button "Family" at bounding box center [226, 58] width 43 height 23
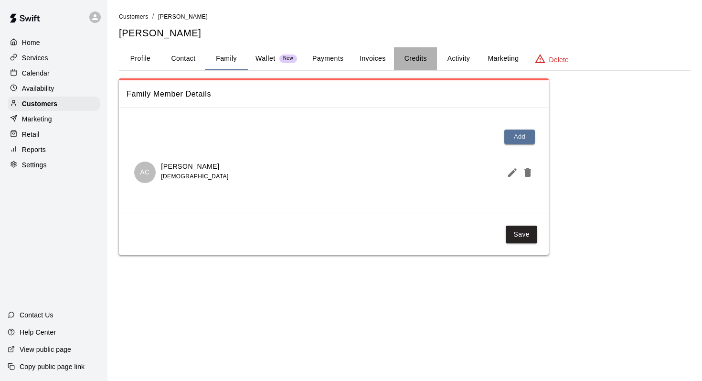
click at [327, 58] on button "Credits" at bounding box center [415, 58] width 43 height 23
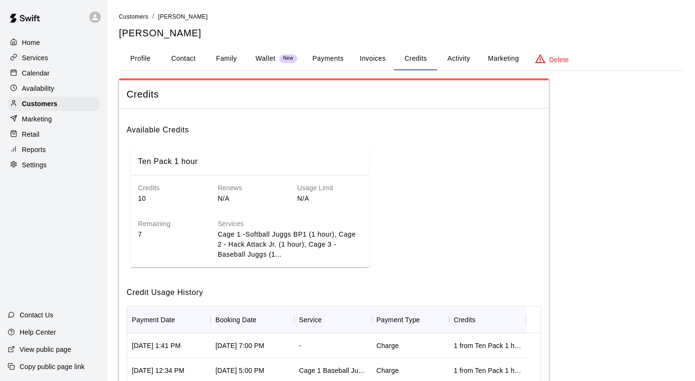
click at [327, 58] on button "Activity" at bounding box center [458, 58] width 43 height 23
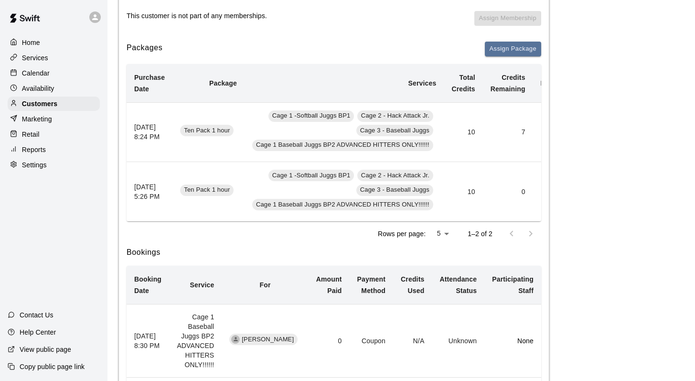
scroll to position [144, 0]
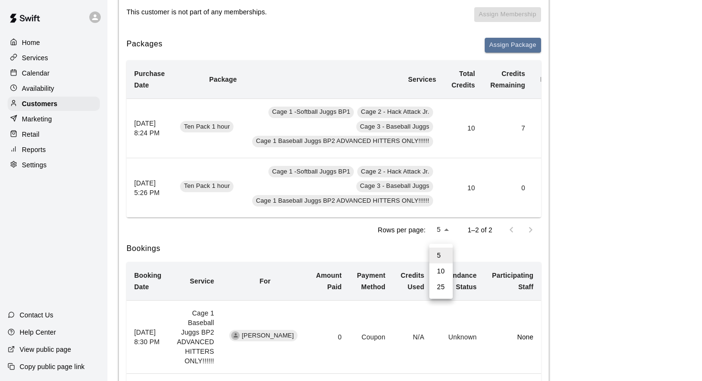
click at [327, 250] on div at bounding box center [351, 190] width 702 height 381
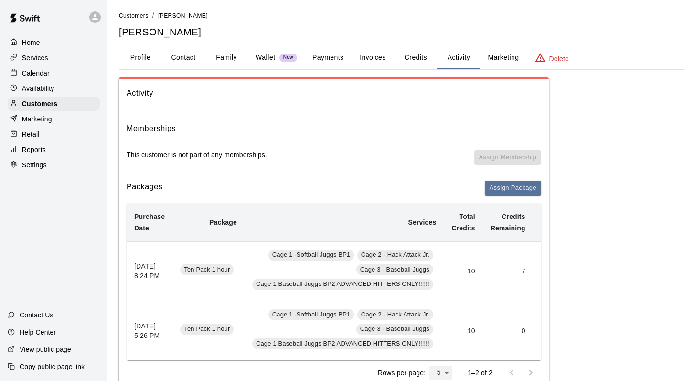
scroll to position [0, 0]
click at [320, 51] on button "Payments" at bounding box center [328, 58] width 46 height 23
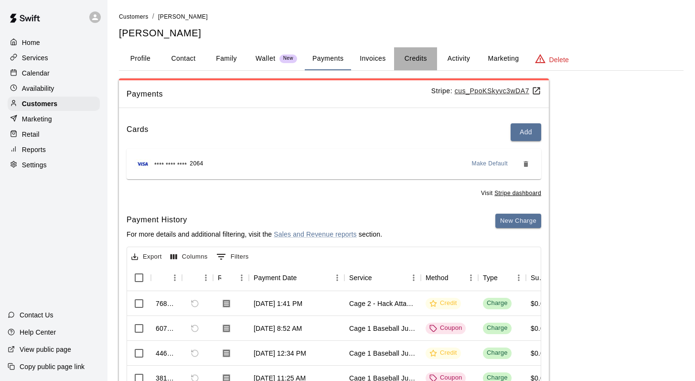
click at [327, 54] on button "Credits" at bounding box center [415, 58] width 43 height 23
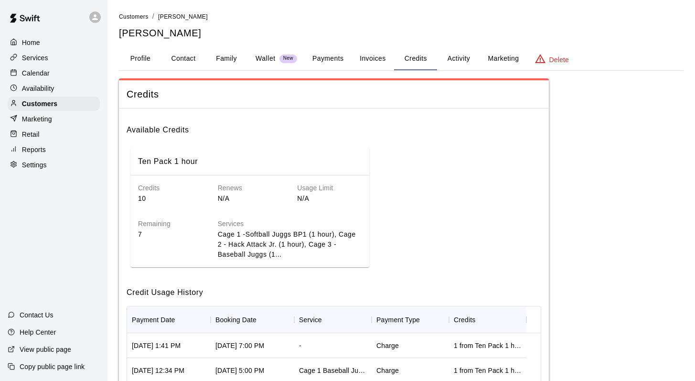
click at [327, 57] on button "Marketing" at bounding box center [503, 58] width 46 height 23
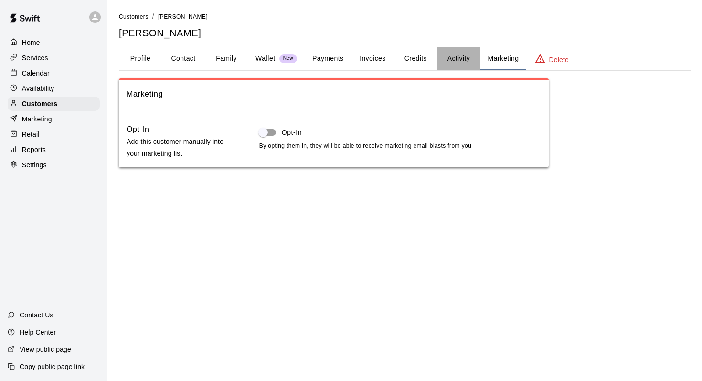
click at [327, 61] on button "Activity" at bounding box center [458, 58] width 43 height 23
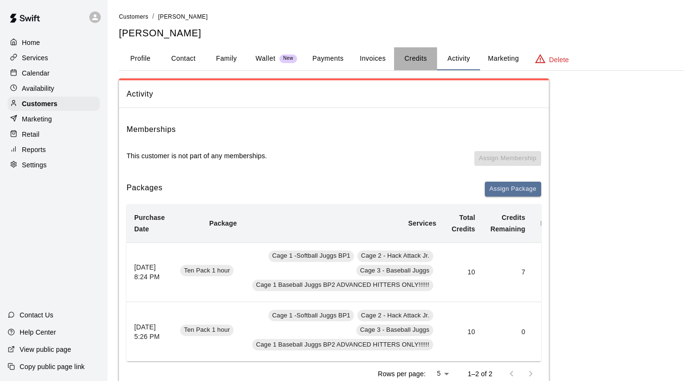
click at [327, 59] on button "Credits" at bounding box center [415, 58] width 43 height 23
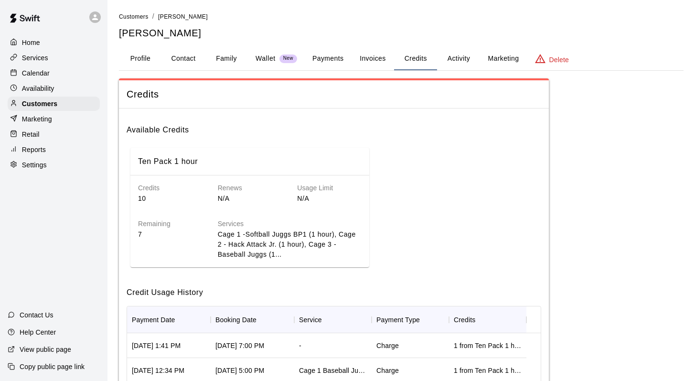
click at [327, 58] on button "Invoices" at bounding box center [372, 58] width 43 height 23
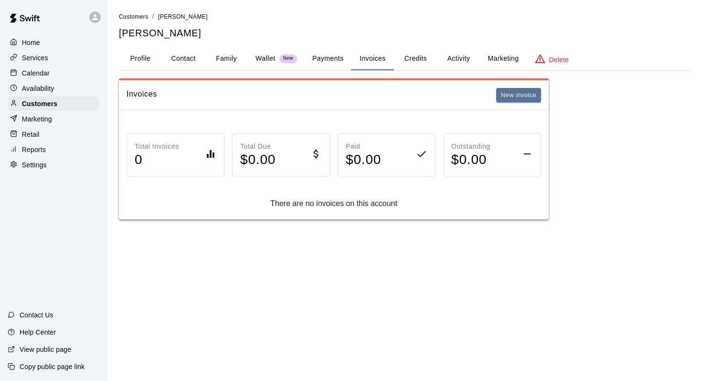
click at [30, 71] on p "Calendar" at bounding box center [36, 73] width 28 height 10
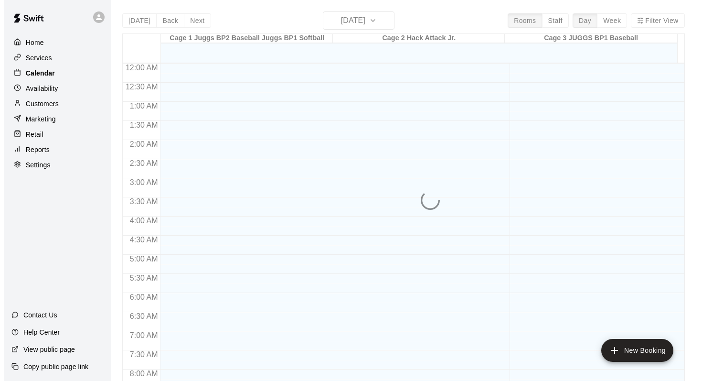
scroll to position [561, 0]
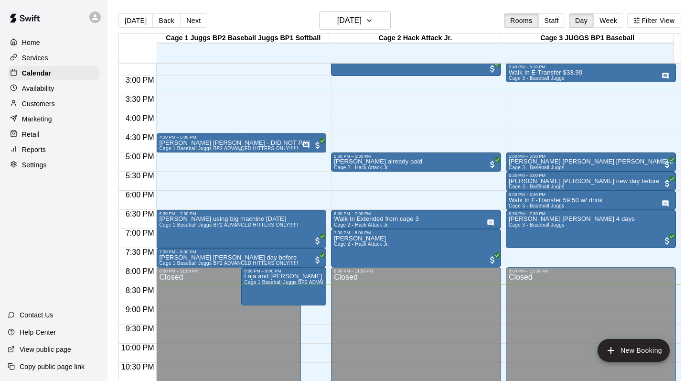
click at [203, 143] on p "[PERSON_NAME] [PERSON_NAME] - DID NOT PAY" at bounding box center [234, 143] width 151 height 0
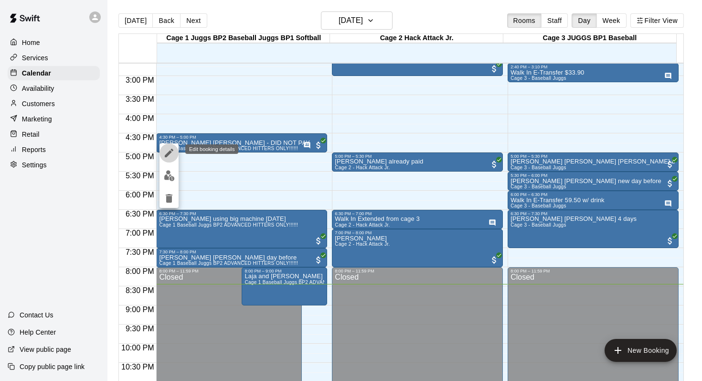
click at [168, 149] on icon "edit" at bounding box center [168, 152] width 11 height 11
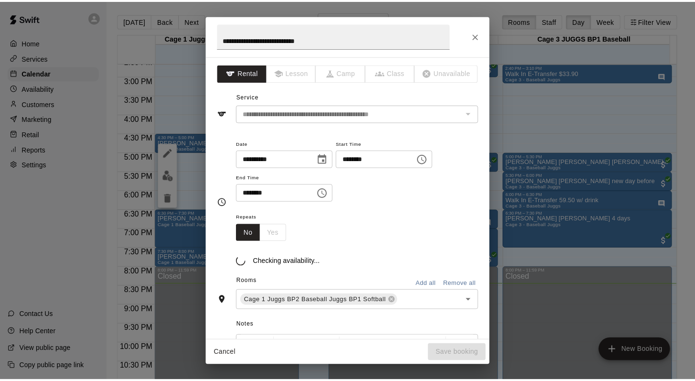
scroll to position [62, 0]
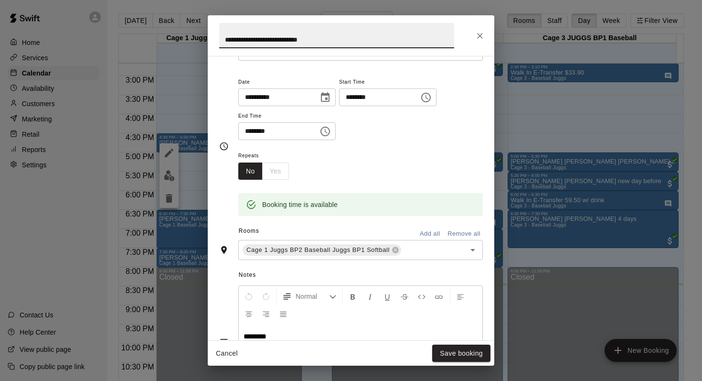
click at [327, 34] on input "**********" at bounding box center [336, 35] width 235 height 25
click at [327, 43] on input "**********" at bounding box center [336, 35] width 235 height 25
type input "**********"
click at [327, 331] on button "Save booking" at bounding box center [461, 353] width 58 height 18
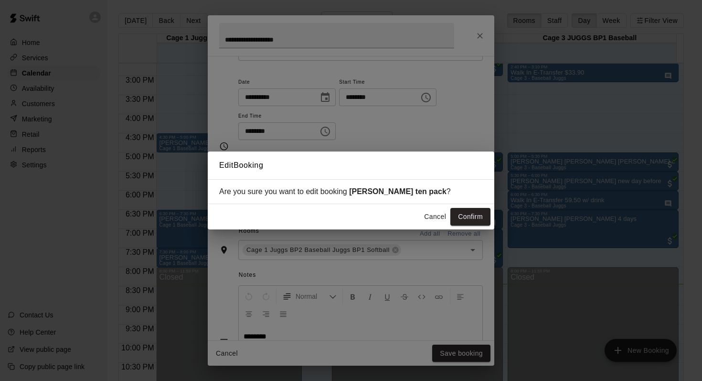
click at [327, 215] on button "Cancel" at bounding box center [435, 217] width 31 height 18
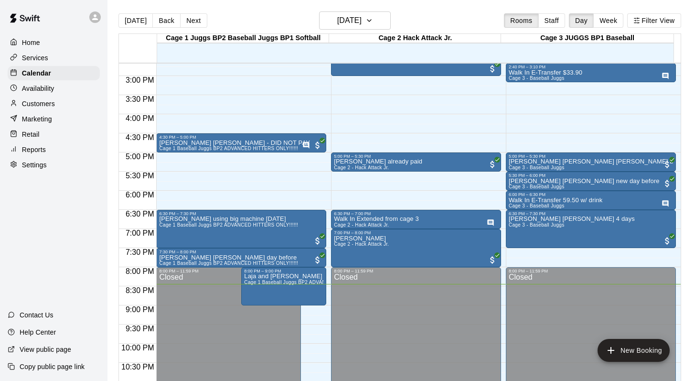
click at [42, 105] on p "Customers" at bounding box center [38, 104] width 33 height 10
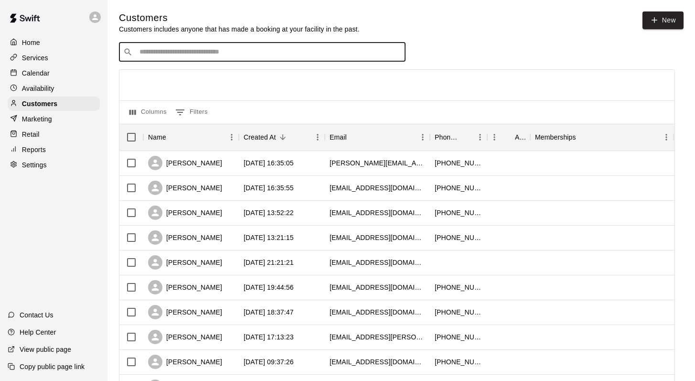
click at [151, 53] on input "Search customers by name or email" at bounding box center [269, 52] width 265 height 10
type input "******"
click at [159, 72] on p "[PERSON_NAME]" at bounding box center [175, 72] width 58 height 10
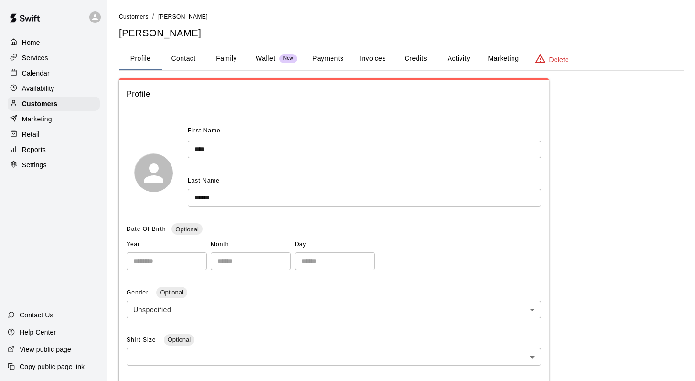
click at [327, 56] on button "Credits" at bounding box center [415, 58] width 43 height 23
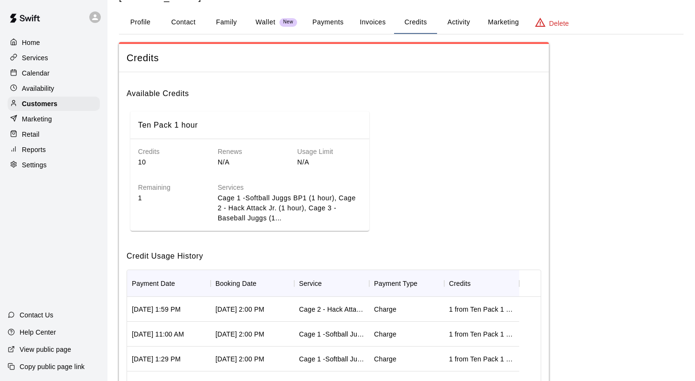
scroll to position [33, 0]
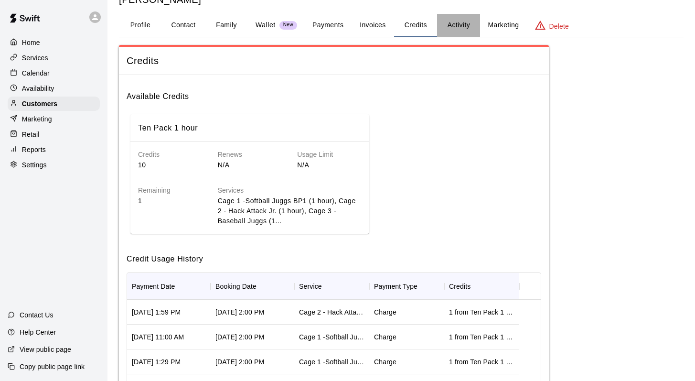
click at [327, 30] on button "Activity" at bounding box center [458, 25] width 43 height 23
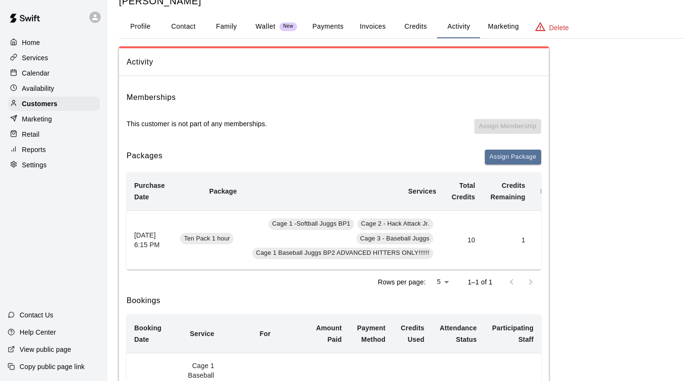
scroll to position [26, 0]
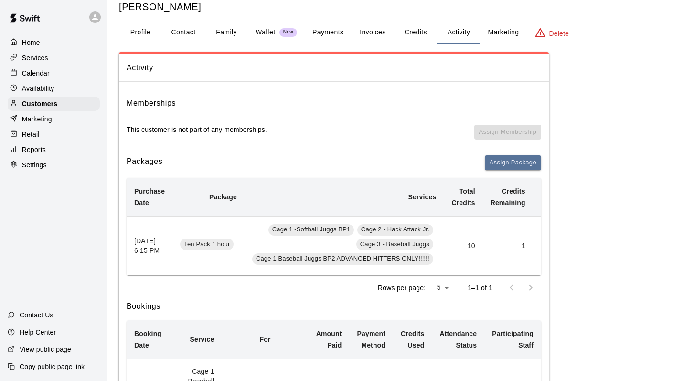
click at [30, 163] on p "Settings" at bounding box center [34, 165] width 25 height 10
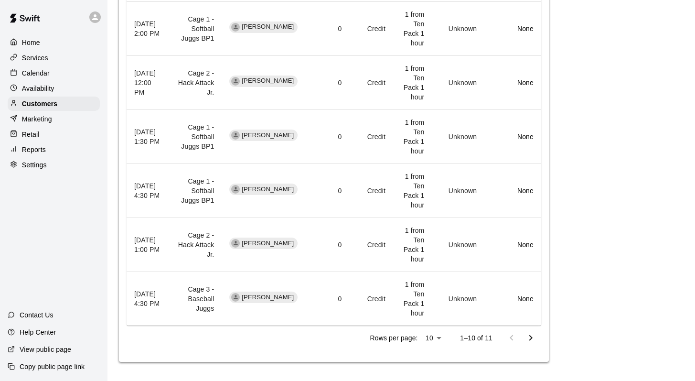
select select "**"
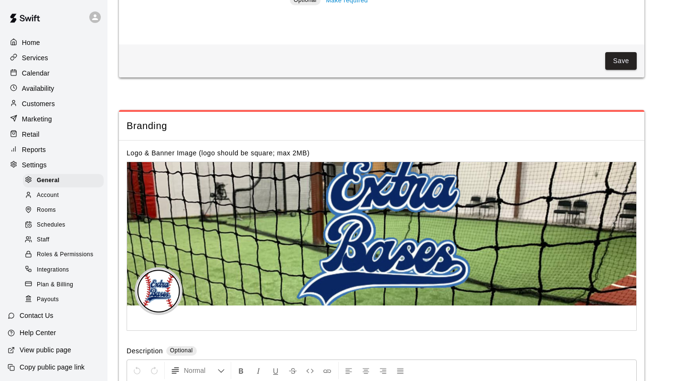
scroll to position [1987, 0]
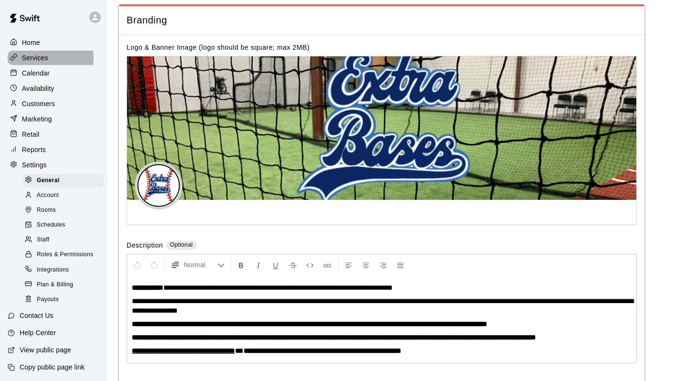
click at [38, 57] on p "Services" at bounding box center [35, 58] width 26 height 10
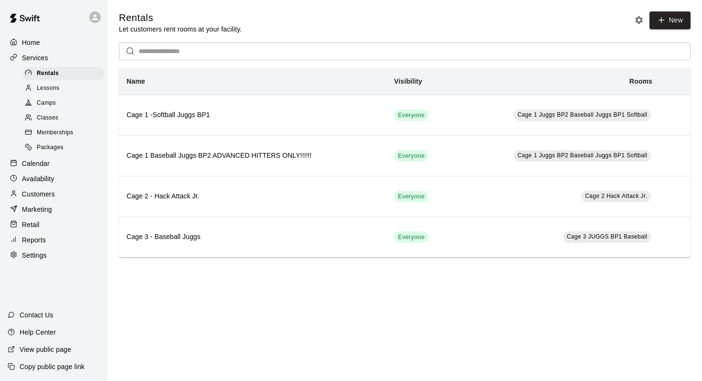
click at [49, 148] on span "Packages" at bounding box center [50, 148] width 27 height 10
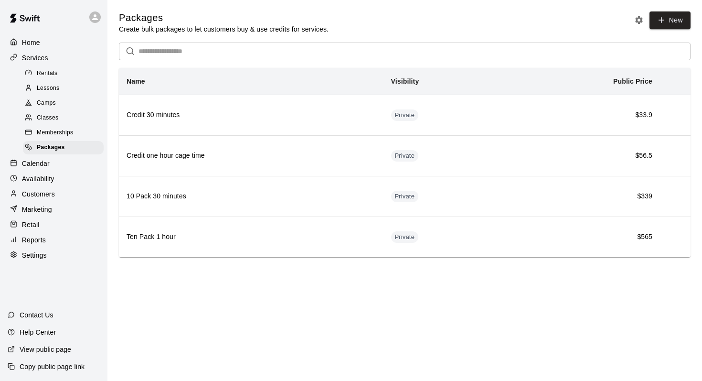
click at [44, 75] on span "Rentals" at bounding box center [47, 74] width 21 height 10
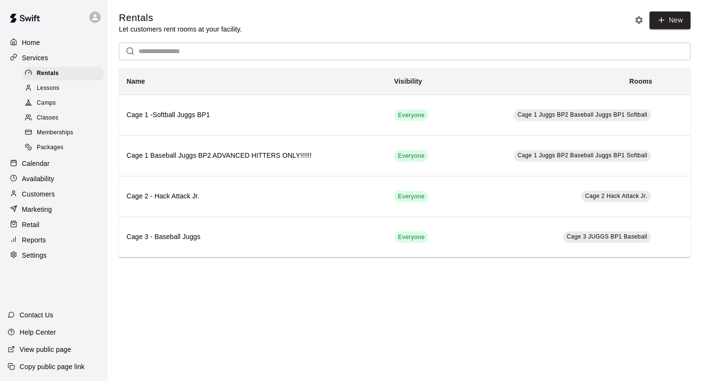
click at [40, 211] on p "Marketing" at bounding box center [37, 209] width 30 height 10
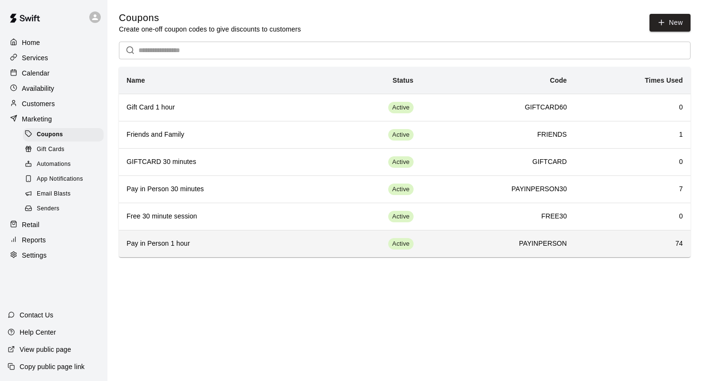
click at [141, 237] on th "Pay in Person 1 hour" at bounding box center [219, 243] width 201 height 27
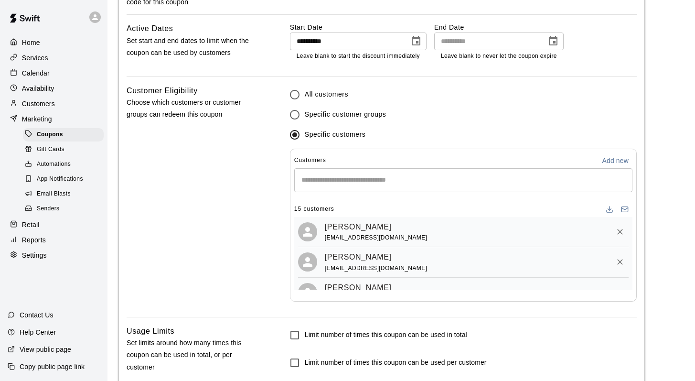
scroll to position [572, 0]
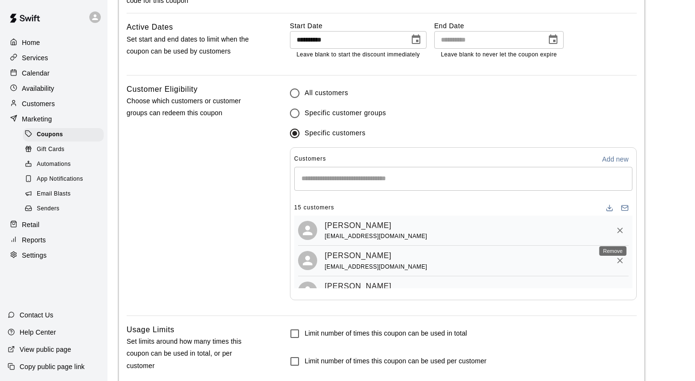
click at [327, 228] on icon "Remove" at bounding box center [620, 230] width 10 height 10
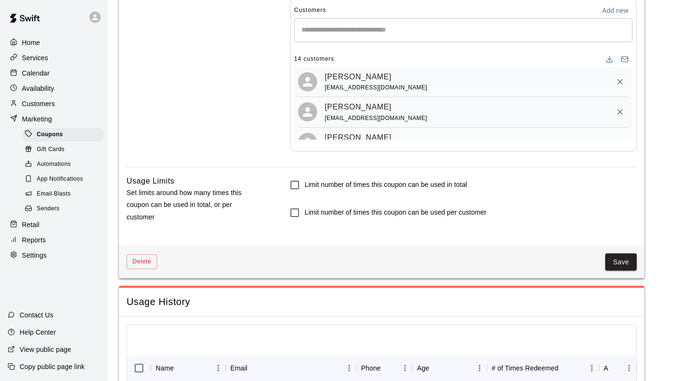
scroll to position [731, 0]
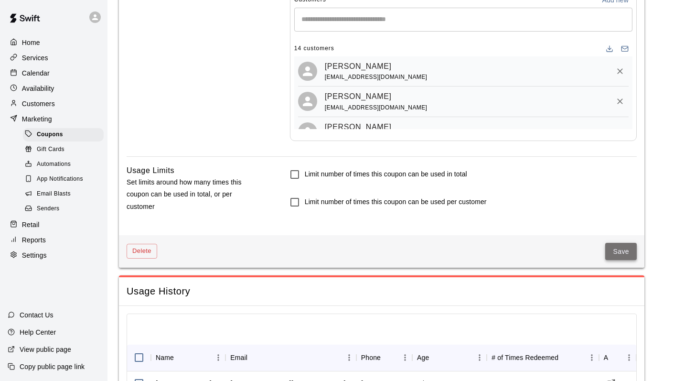
click at [327, 250] on button "Save" at bounding box center [621, 252] width 32 height 18
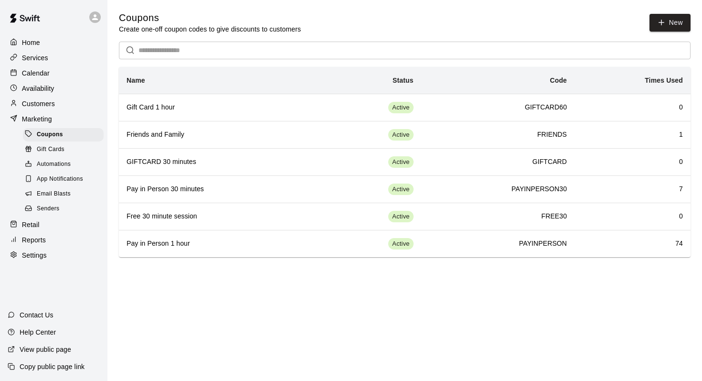
click at [46, 108] on div "Customers" at bounding box center [54, 103] width 92 height 14
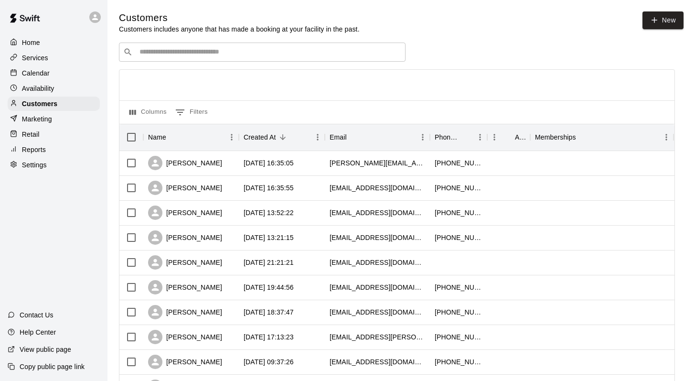
click at [148, 54] on input "Search customers by name or email" at bounding box center [269, 52] width 265 height 10
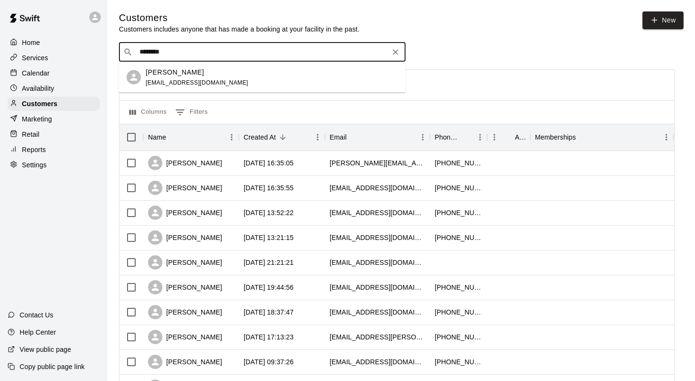
type input "*********"
click at [149, 68] on p "[PERSON_NAME]" at bounding box center [175, 72] width 58 height 10
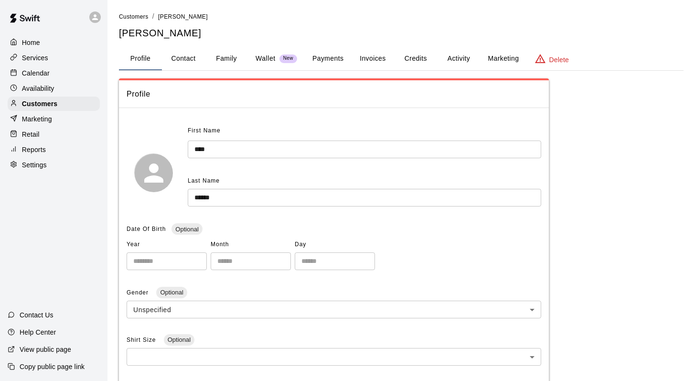
click at [327, 63] on button "Payments" at bounding box center [328, 58] width 46 height 23
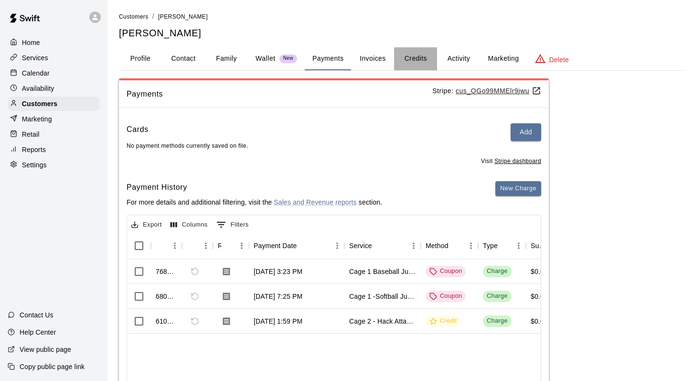
click at [327, 58] on button "Credits" at bounding box center [415, 58] width 43 height 23
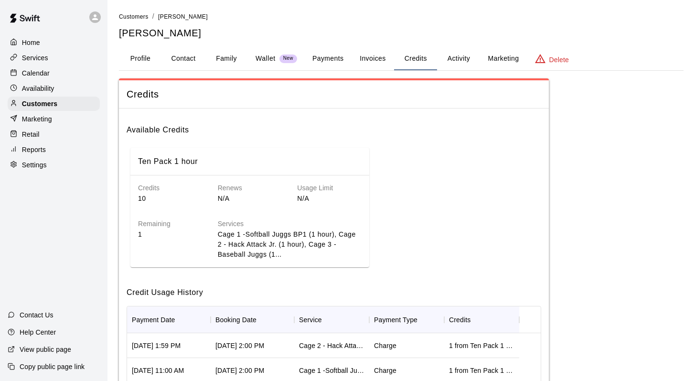
click at [327, 63] on button "Activity" at bounding box center [458, 58] width 43 height 23
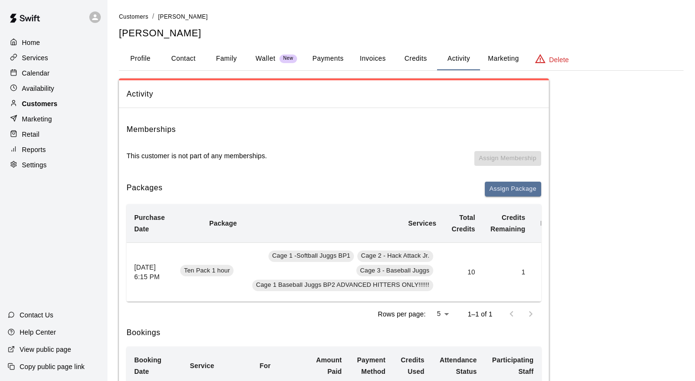
click at [53, 101] on p "Customers" at bounding box center [39, 104] width 35 height 10
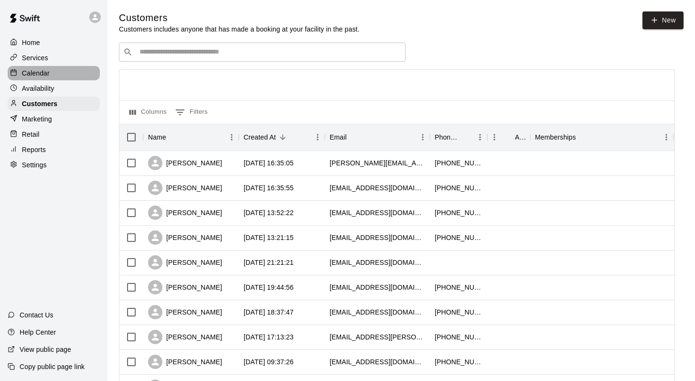
click at [42, 71] on p "Calendar" at bounding box center [36, 73] width 28 height 10
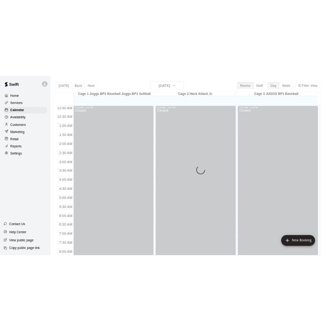
scroll to position [561, 0]
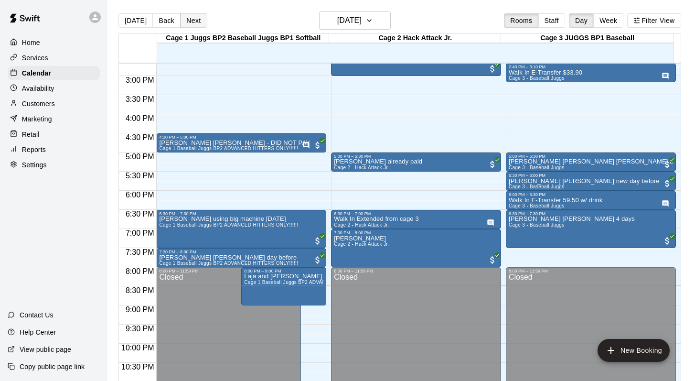
click at [186, 18] on button "Next" at bounding box center [193, 20] width 27 height 14
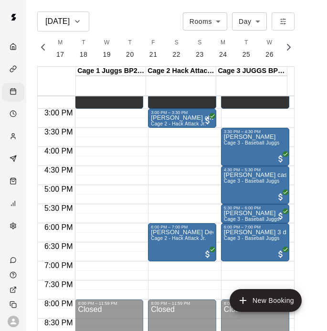
scroll to position [0, 3997]
